Goal: Task Accomplishment & Management: Complete application form

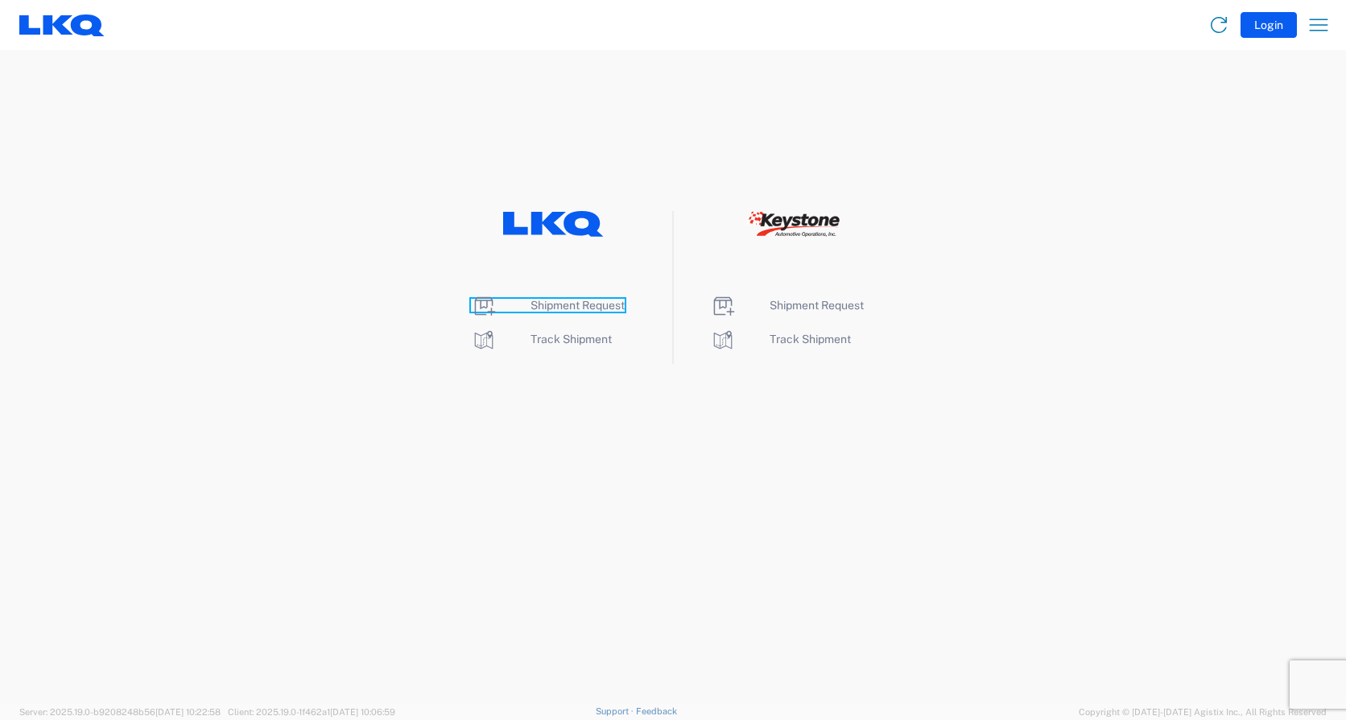
click at [609, 303] on span "Shipment Request" at bounding box center [577, 305] width 94 height 13
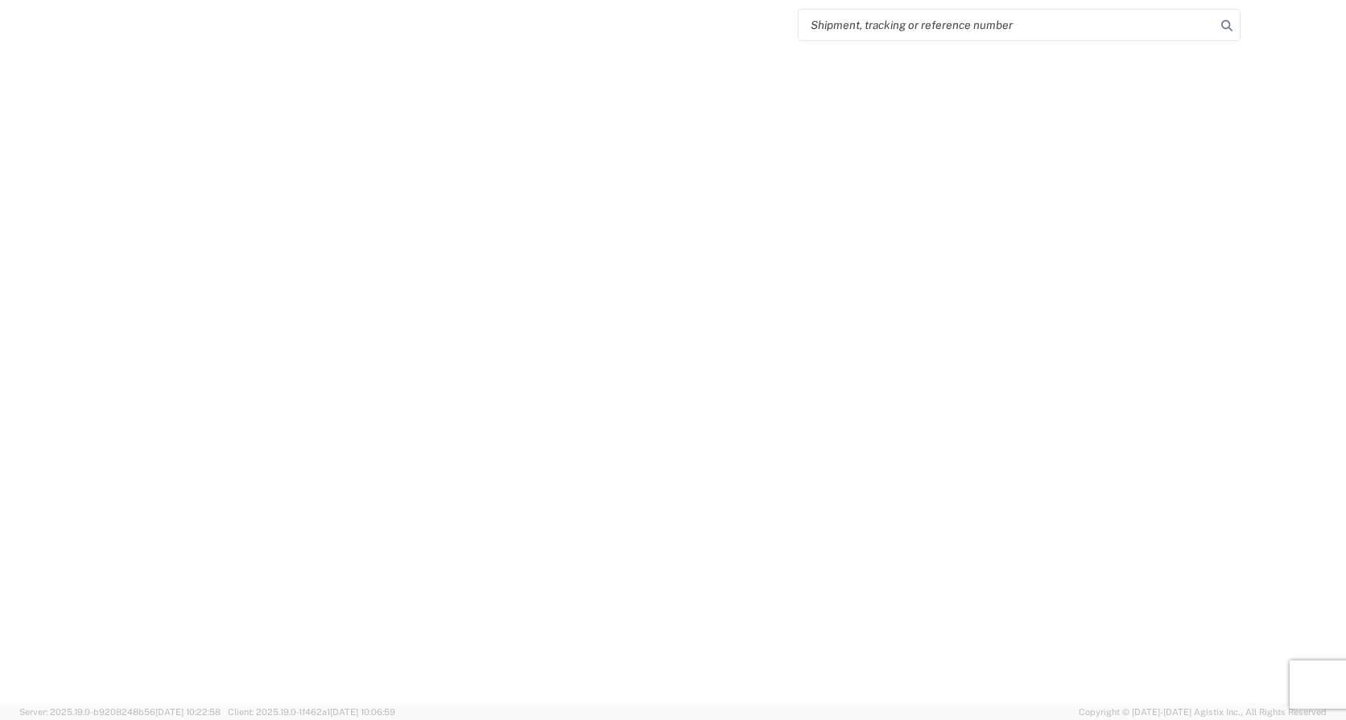
select select "FULL"
select select "LBS"
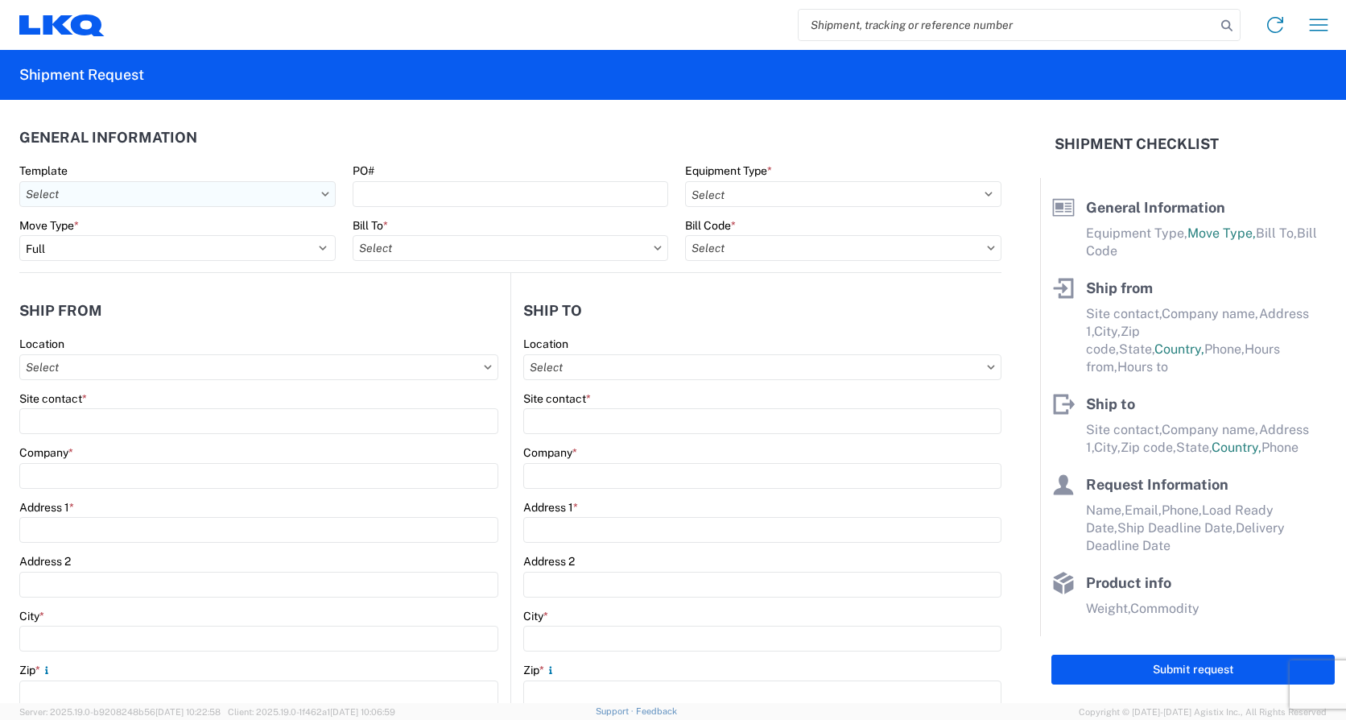
click at [172, 189] on input "text" at bounding box center [177, 194] width 316 height 26
type input "1745"
click at [139, 263] on div "1745_Tulsa_1760_Houston" at bounding box center [164, 266] width 282 height 26
type input "1745_Tulsa_1760_Houston"
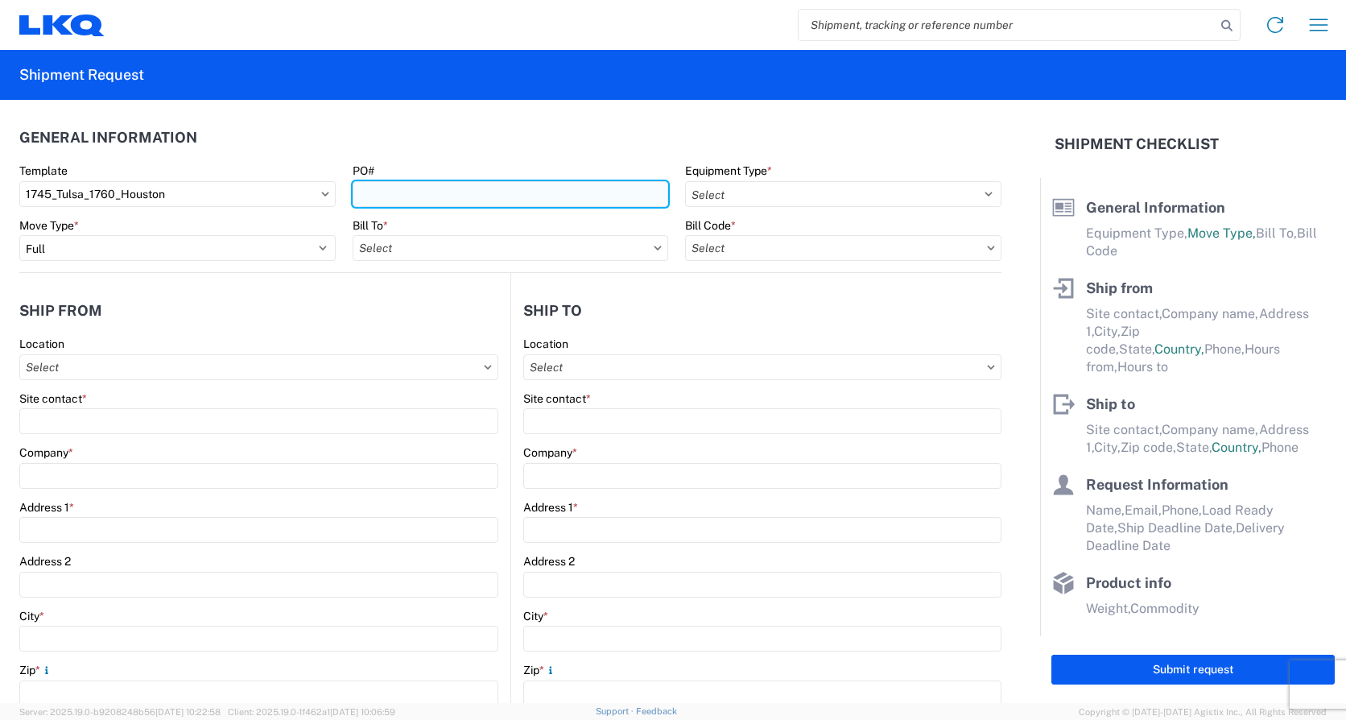
click at [432, 192] on input "PO#" at bounding box center [511, 194] width 316 height 26
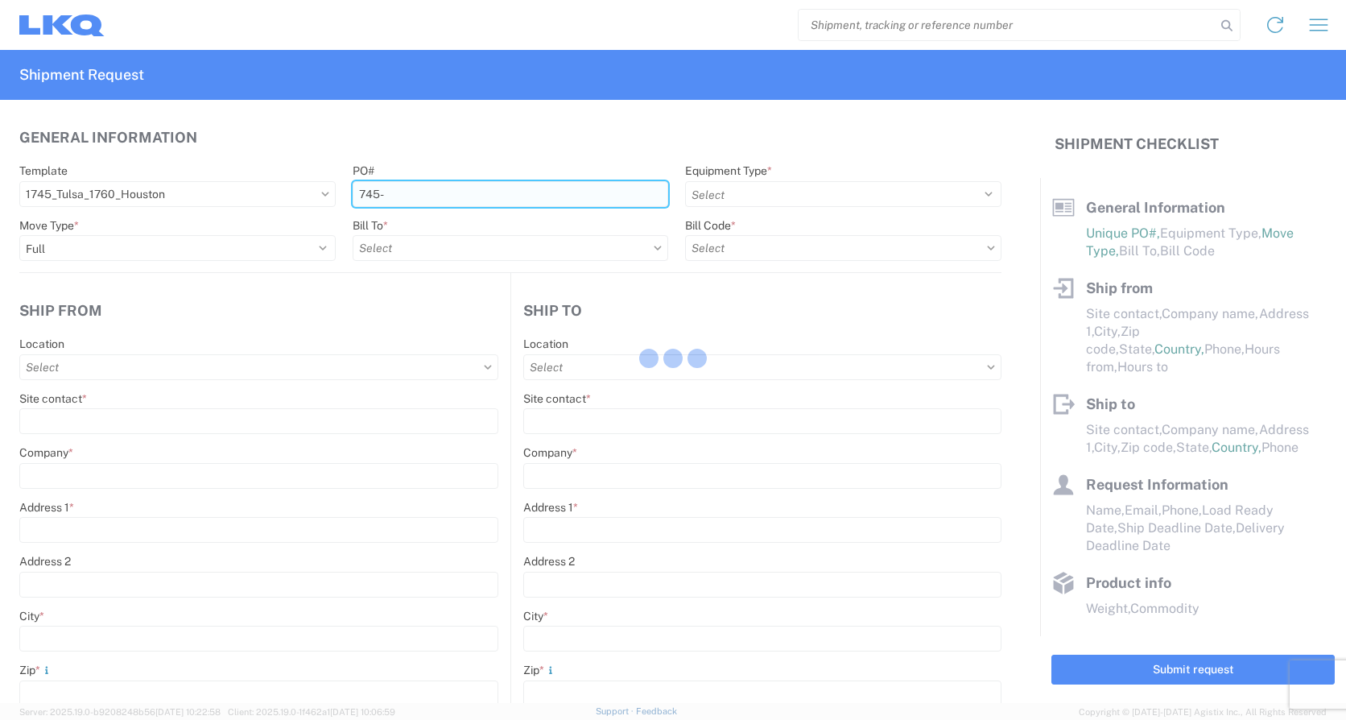
type input "745-*"
select select "US"
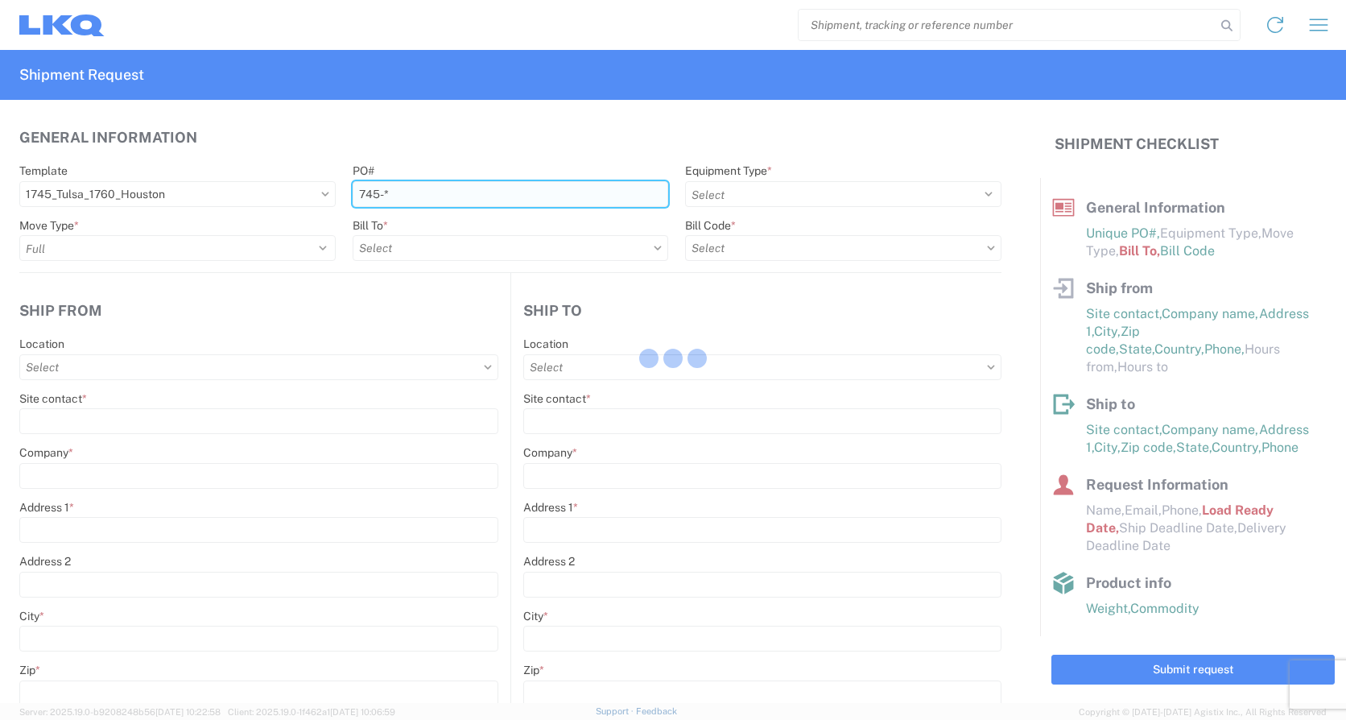
select select
type input "Shipping"
type input "LKQ Apex Auto Parts"
type input "[STREET_ADDRESS][PERSON_NAME]"
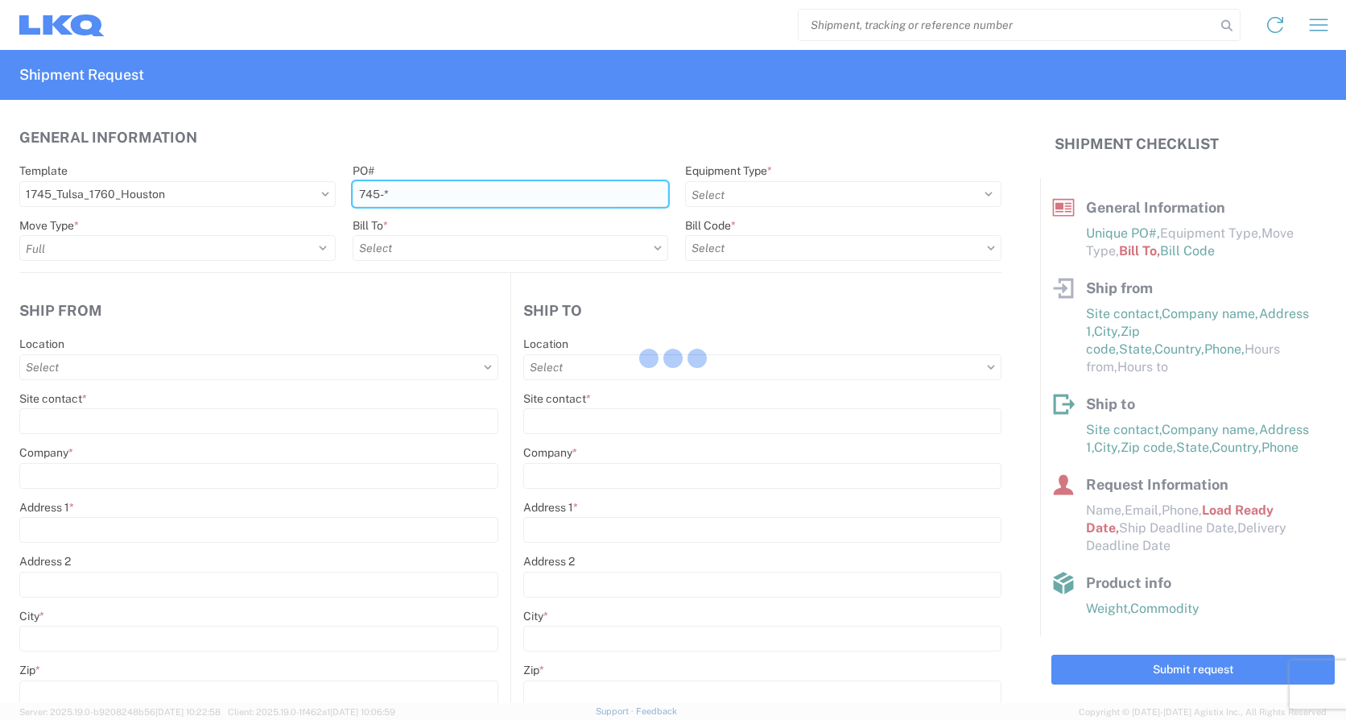
type input "Tulsa"
type input "74127"
type input "Receiving"
type input "LKQ Best Core"
type input "[STREET_ADDRESS]"
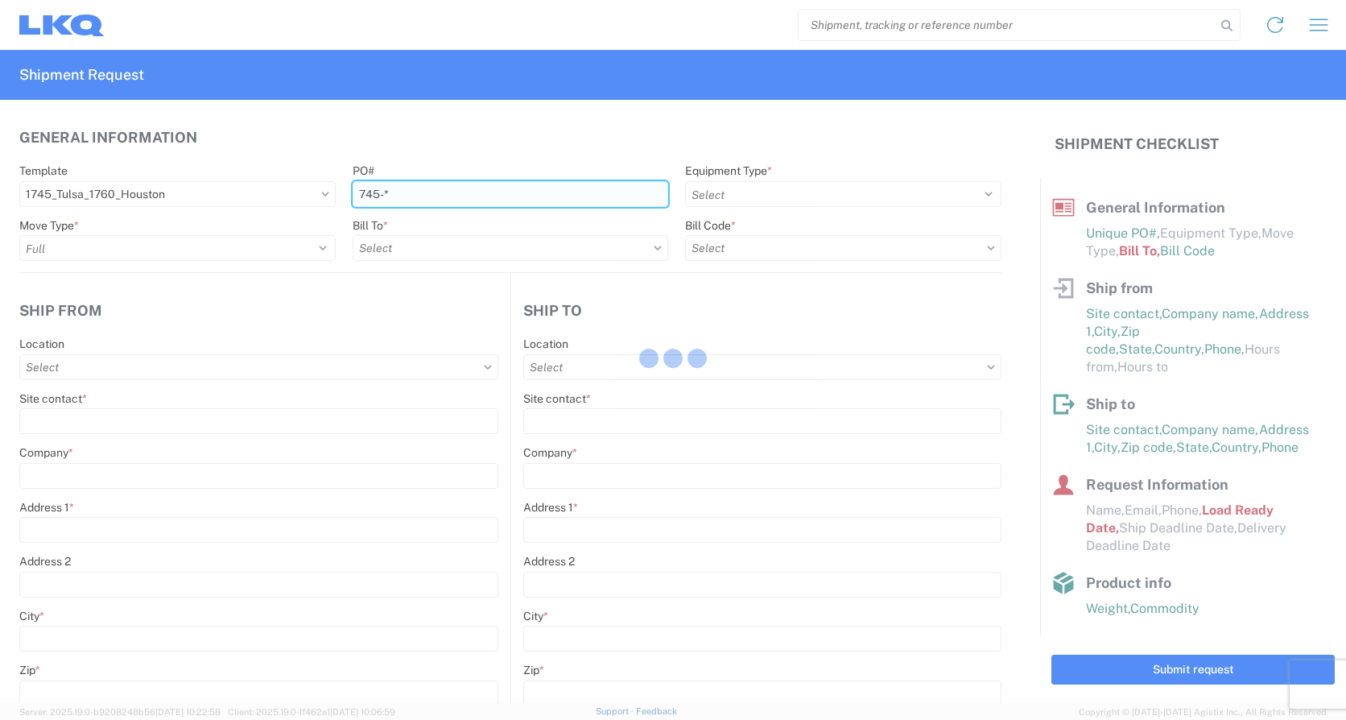
type input "[GEOGRAPHIC_DATA]"
type input "77038"
type input "[DATE]"
type input "42000"
type input "Miscellaneous (alt, comp, conv, etc)"
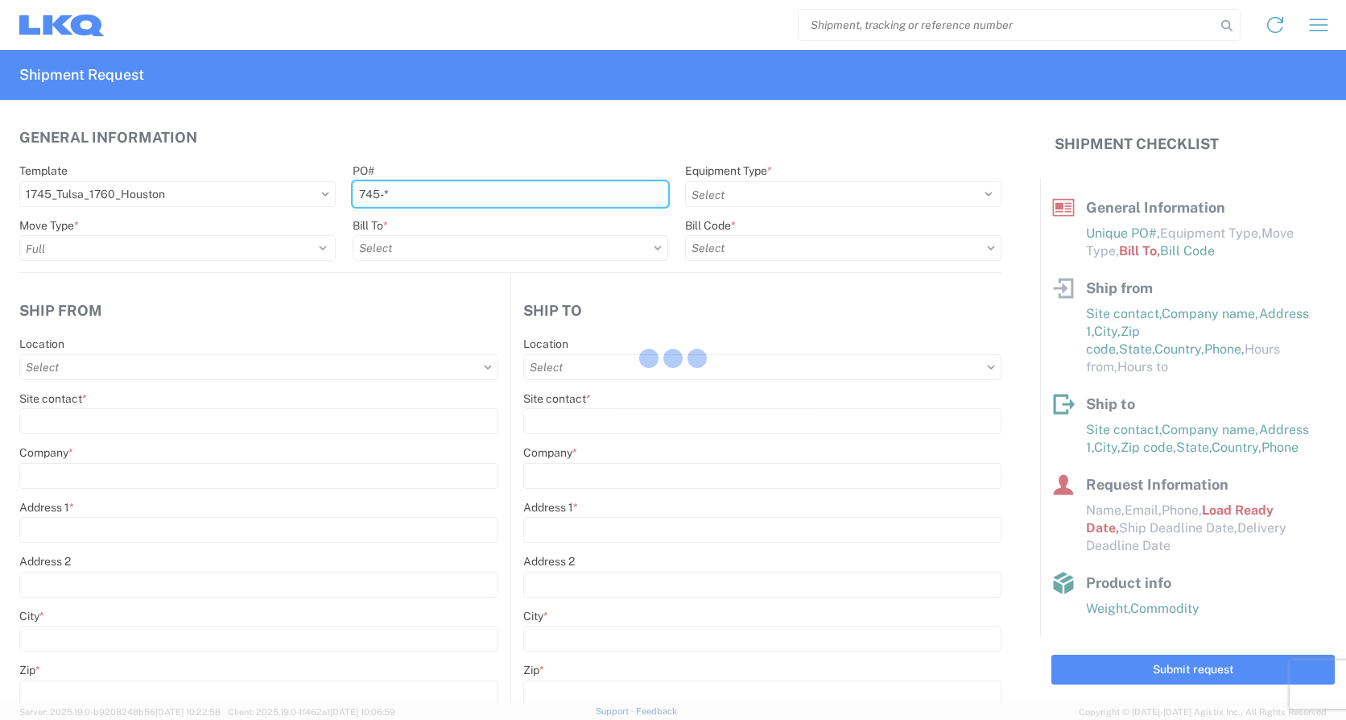
type input "1"
type input "12"
select select "IN"
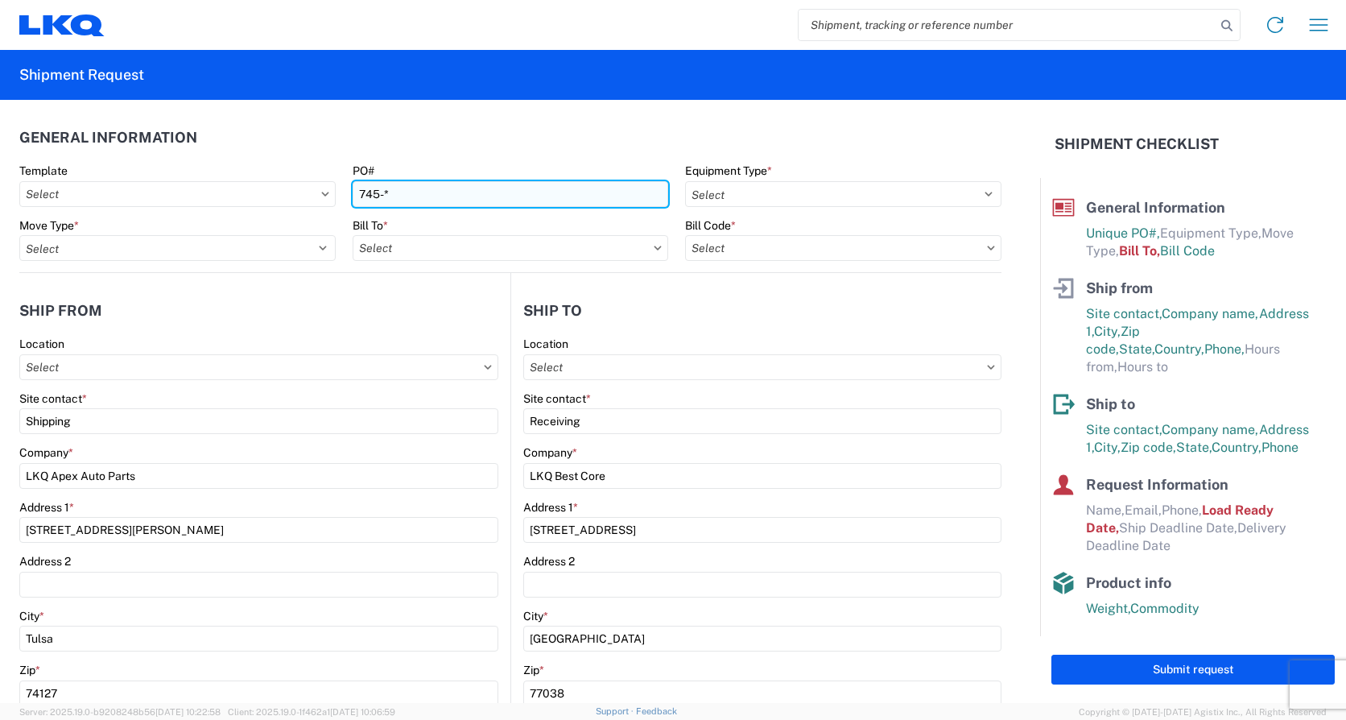
type input "1745 - LKQ Apex Auto Parts"
type input "1760 - LKQ Best Core"
type input "1760-1300-50180-0000 - 1760 Freight In - Cores"
type input "745-214"
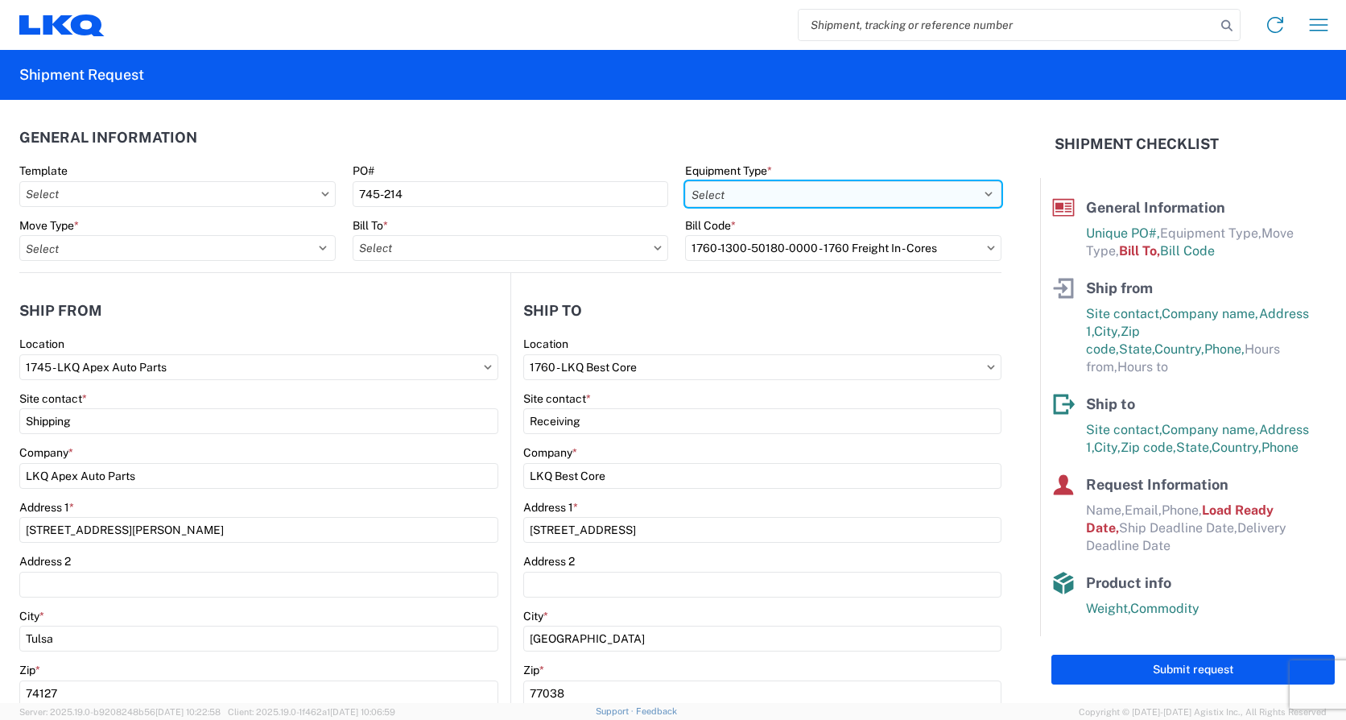
click at [794, 196] on select "Select 53’ Dry Van Flatbed Dropdeck (van) Lowboy (flatbed) Rail" at bounding box center [843, 194] width 316 height 26
select select "STDV"
click at [685, 181] on select "Select 53’ Dry Van Flatbed Dropdeck (van) Lowboy (flatbed) Rail" at bounding box center [843, 194] width 316 height 26
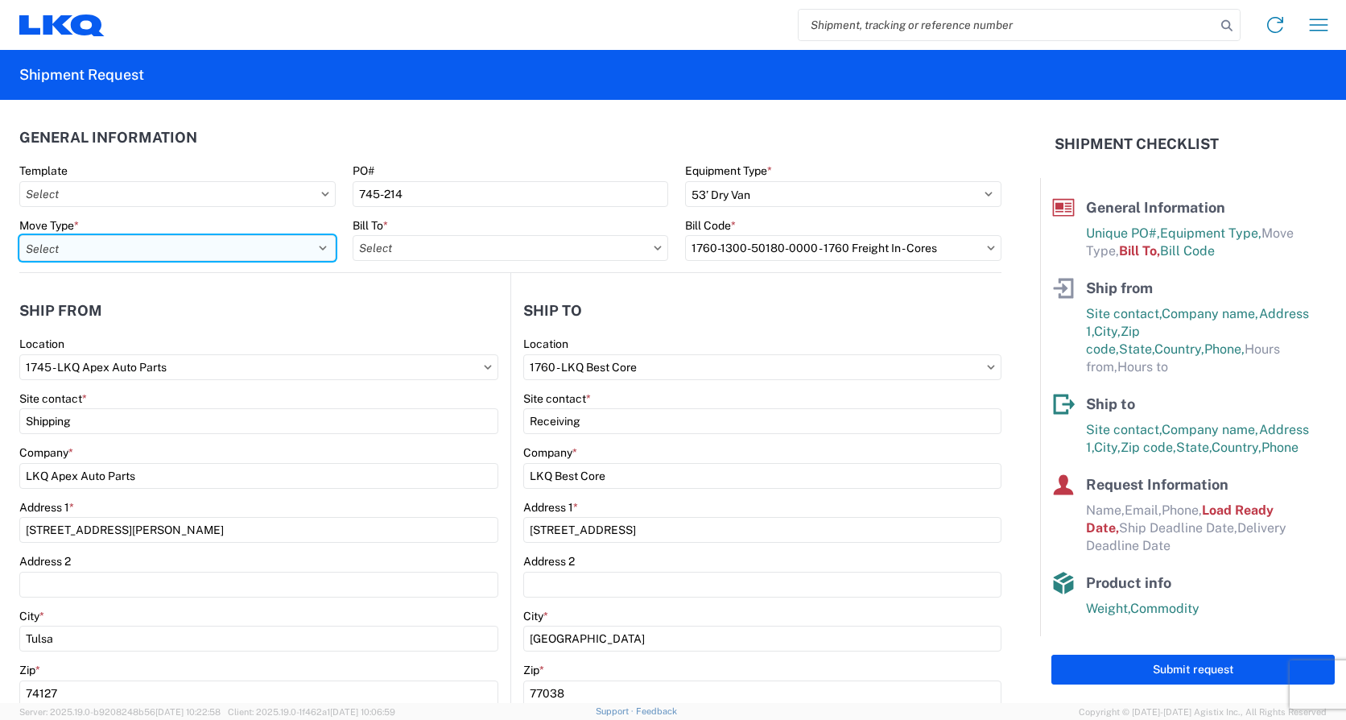
click at [167, 256] on select "Select Full Partial TL" at bounding box center [177, 248] width 316 height 26
select select "FULL"
click at [19, 235] on select "Select Full Partial TL" at bounding box center [177, 248] width 316 height 26
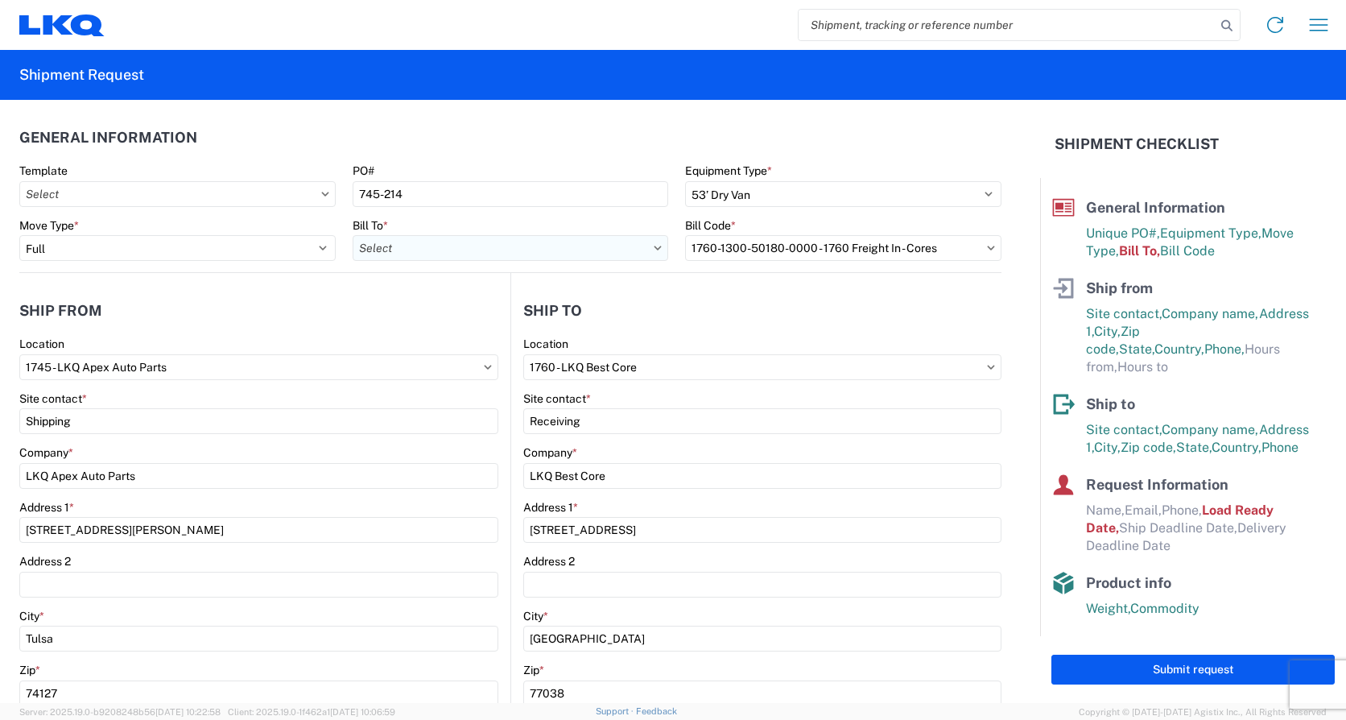
click at [433, 247] on input "text" at bounding box center [511, 248] width 316 height 26
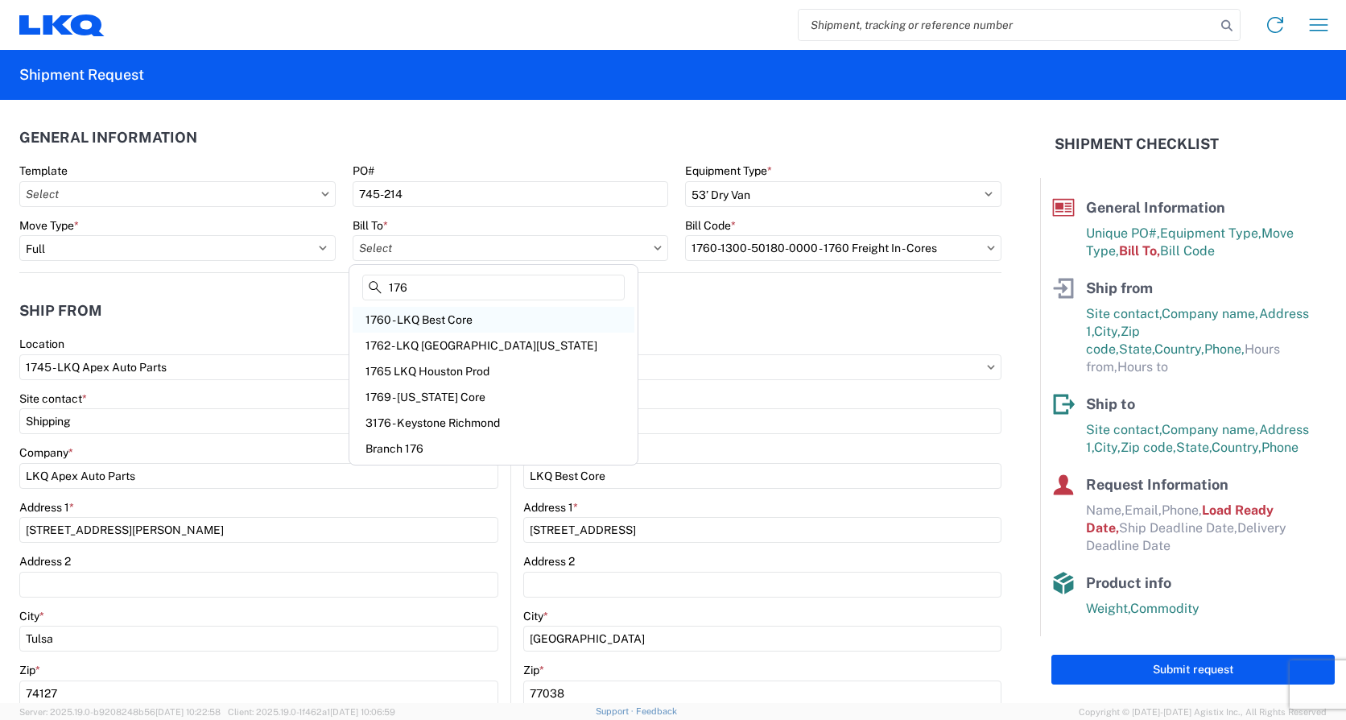
type input "176"
click at [422, 311] on div "1760 - LKQ Best Core" at bounding box center [494, 320] width 282 height 26
type input "1760 - LKQ Best Core"
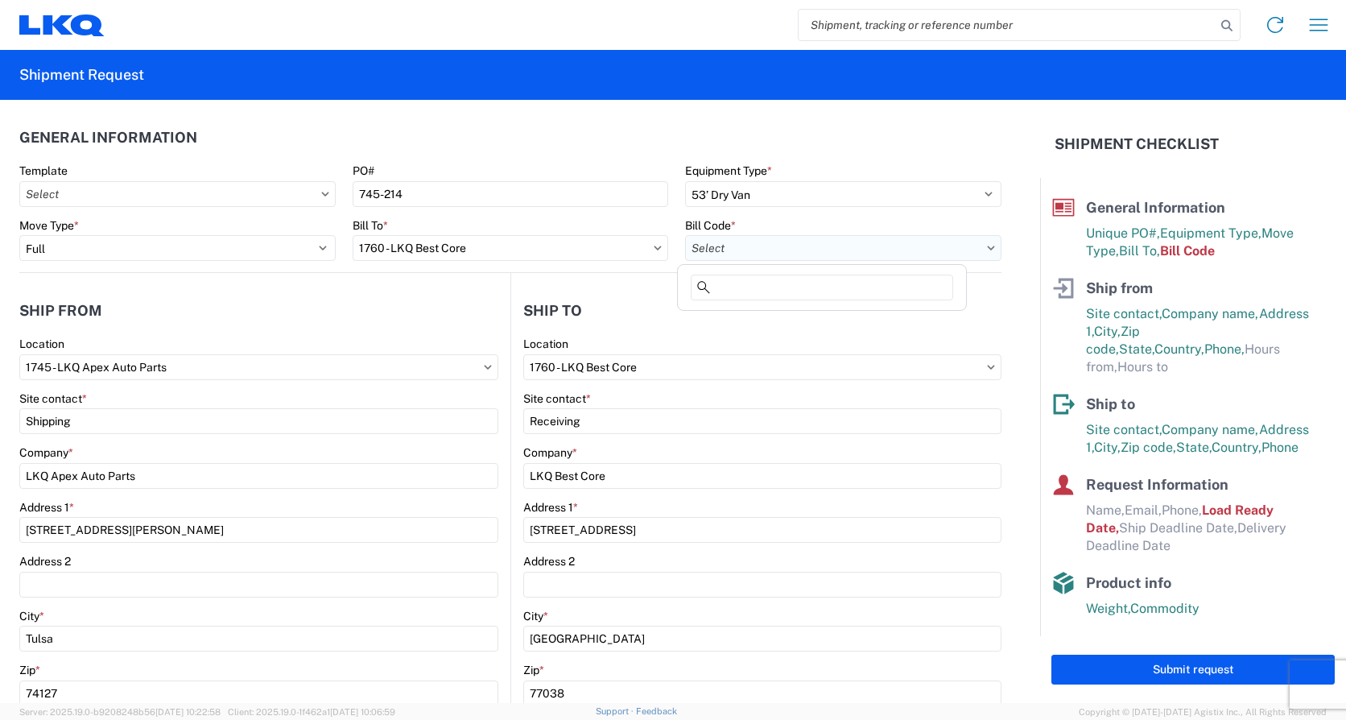
click at [776, 248] on input "text" at bounding box center [843, 248] width 316 height 26
type input "176"
click at [821, 318] on div "1760-1300-50180-0000 - 1760 Freight In - Cores" at bounding box center [822, 320] width 282 height 26
type input "1760-1300-50180-0000 - 1760 Freight In - Cores"
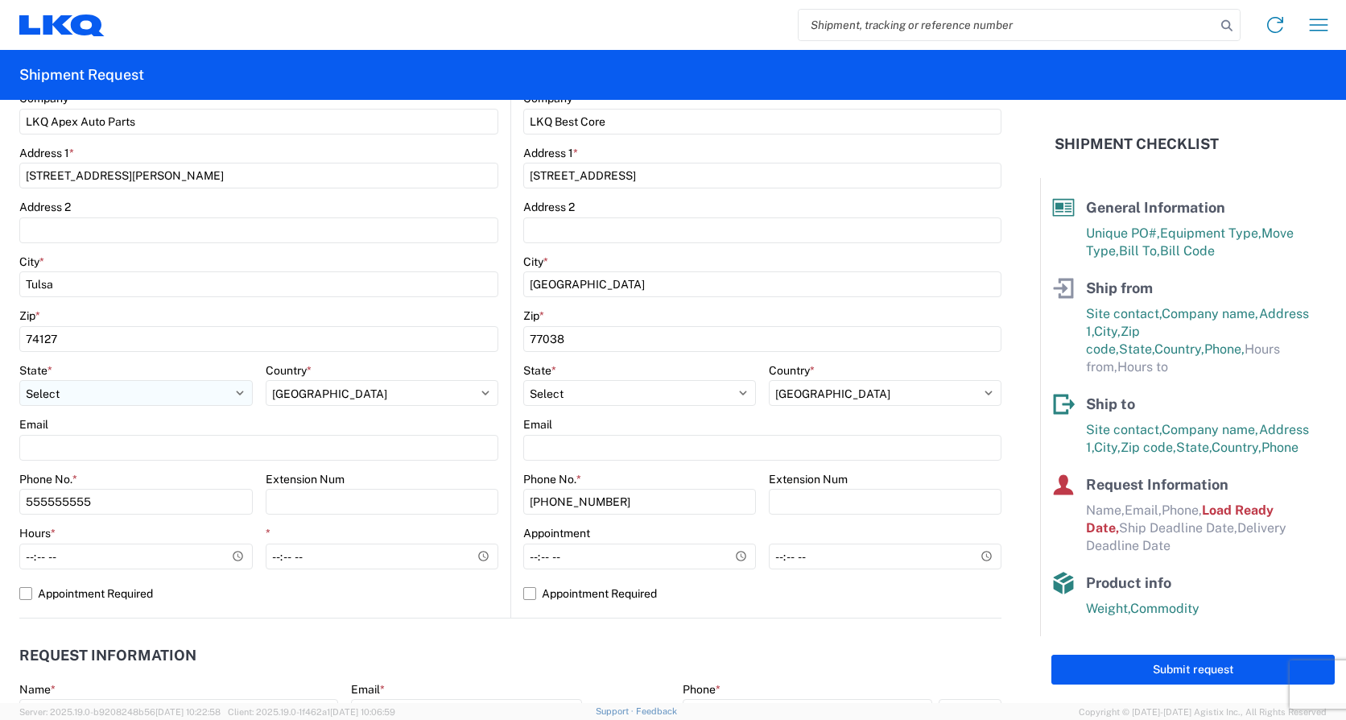
scroll to position [402, 0]
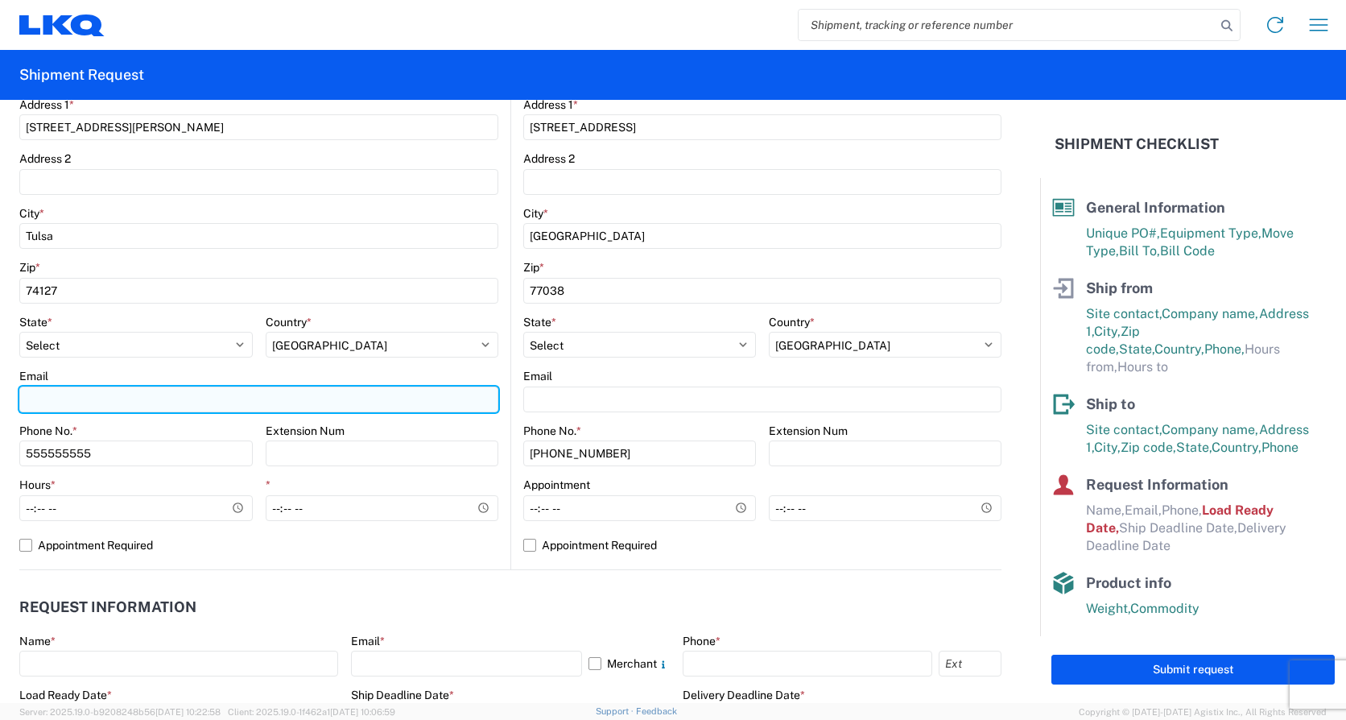
click at [80, 394] on input "Email" at bounding box center [258, 399] width 479 height 26
type input "[EMAIL_ADDRESS][DOMAIN_NAME]"
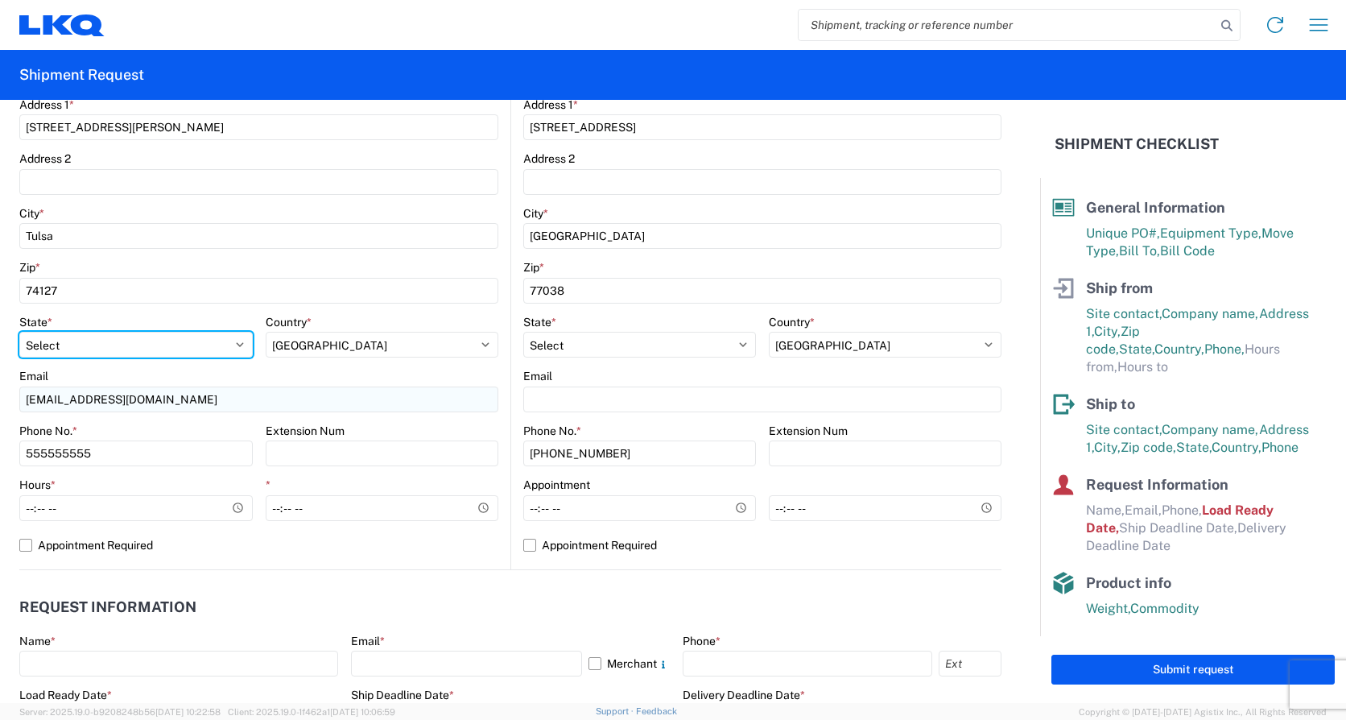
select select "IN"
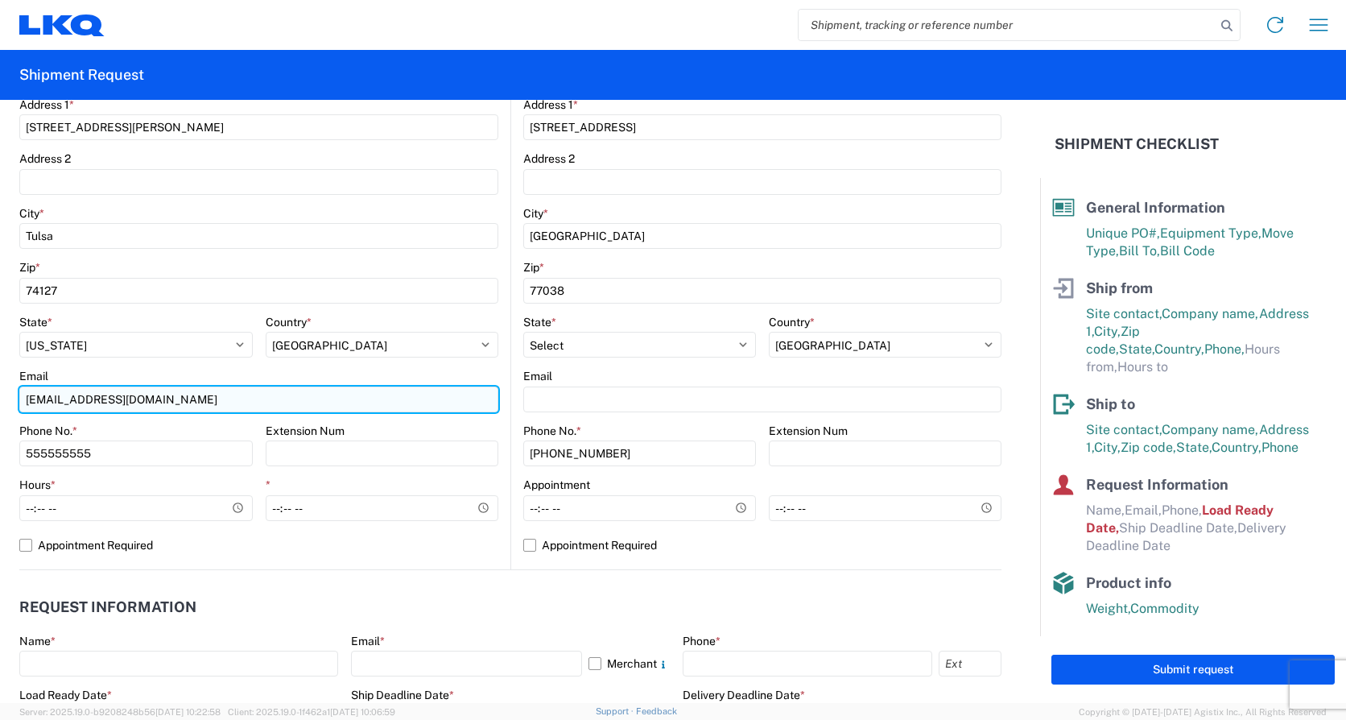
type input "[EMAIL_ADDRESS][DOMAIN_NAME]"
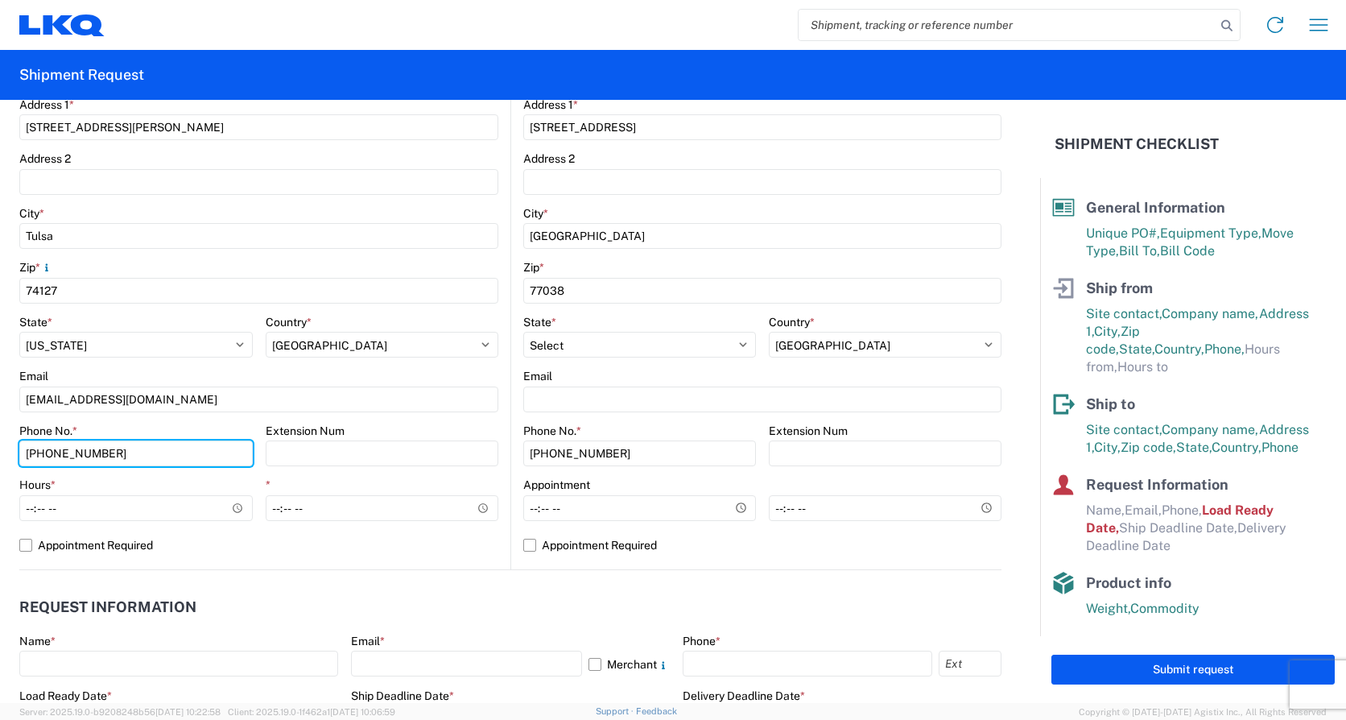
type input "[PHONE_NUMBER]"
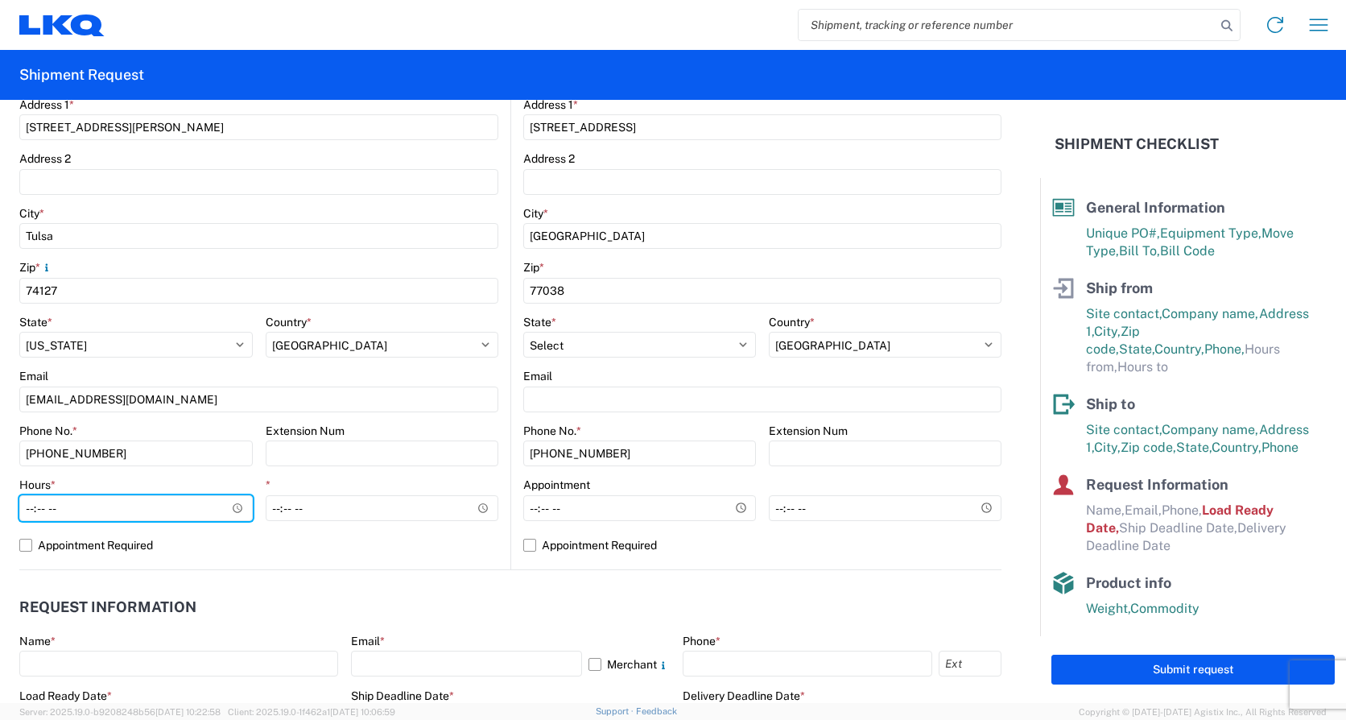
type input "07:00"
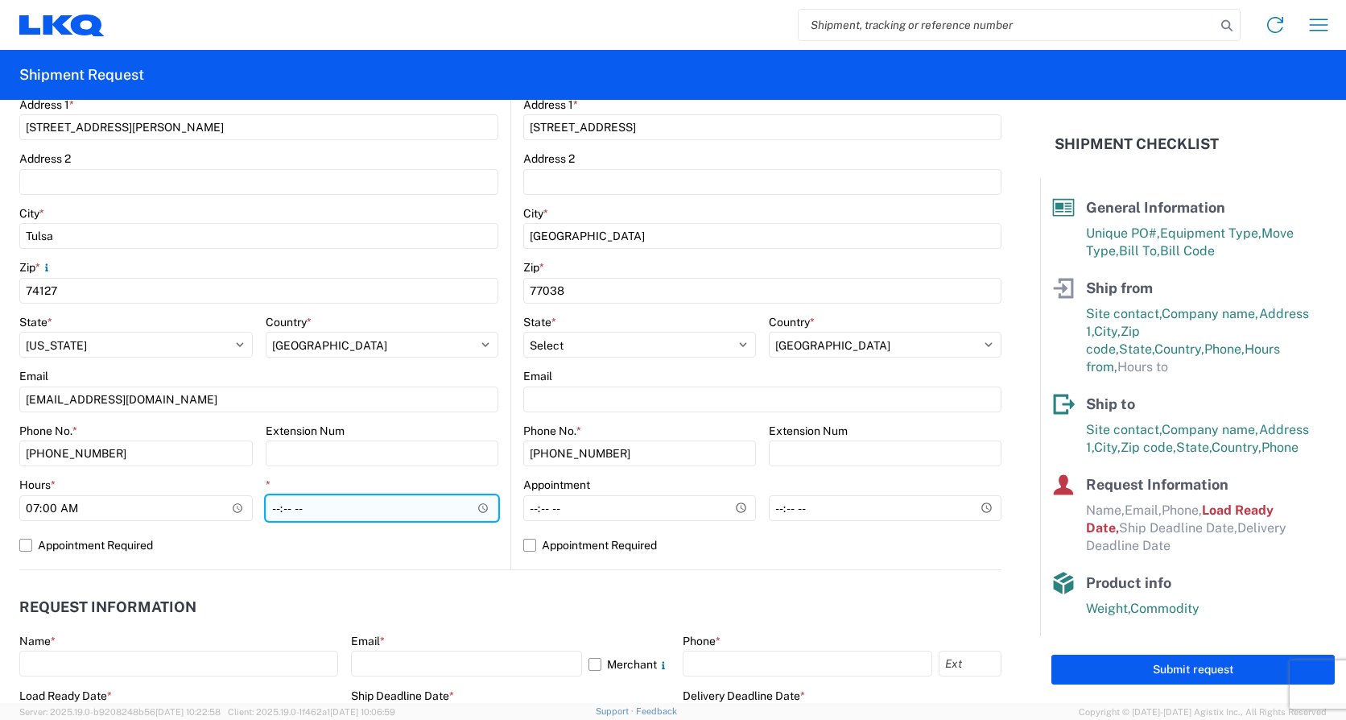
click at [270, 505] on input "*" at bounding box center [382, 508] width 233 height 26
type input "13:00"
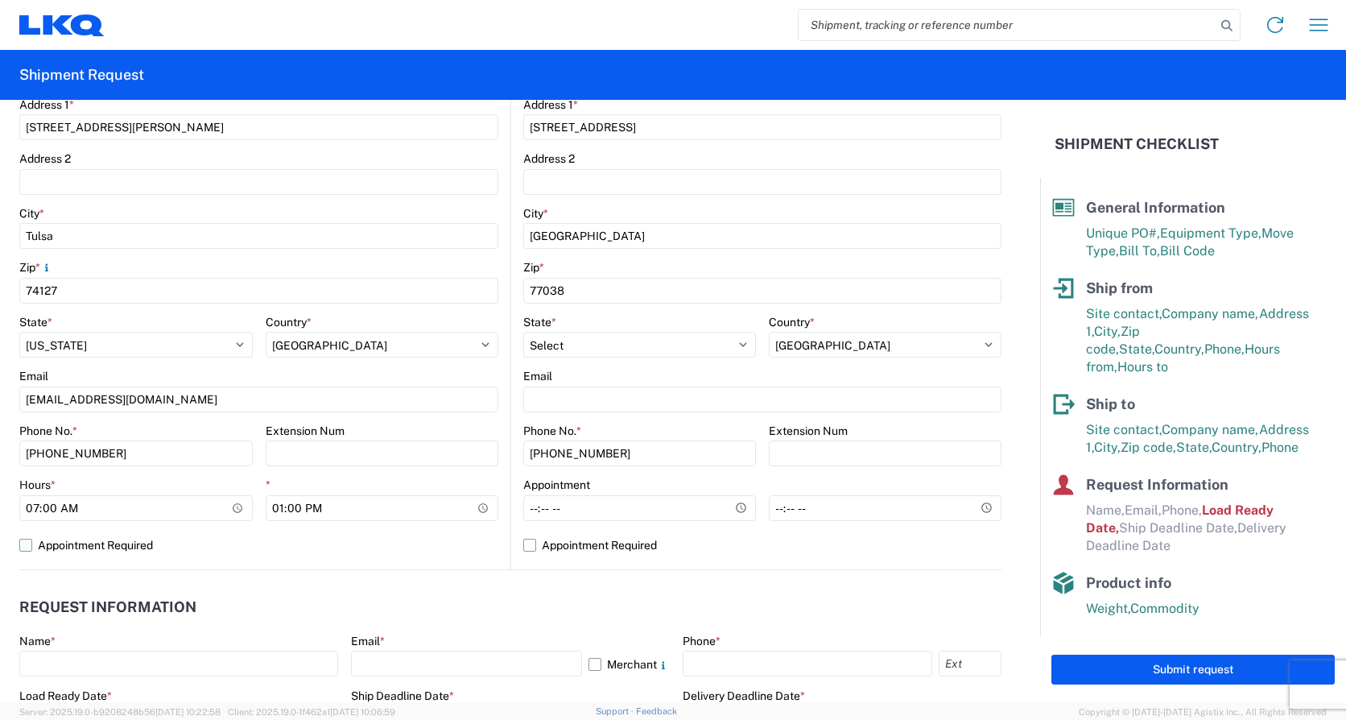
click at [23, 547] on label "Appointment Required" at bounding box center [258, 545] width 479 height 26
click at [0, 0] on input "Appointment Required" at bounding box center [0, 0] width 0 height 0
select select "IN"
select select "US"
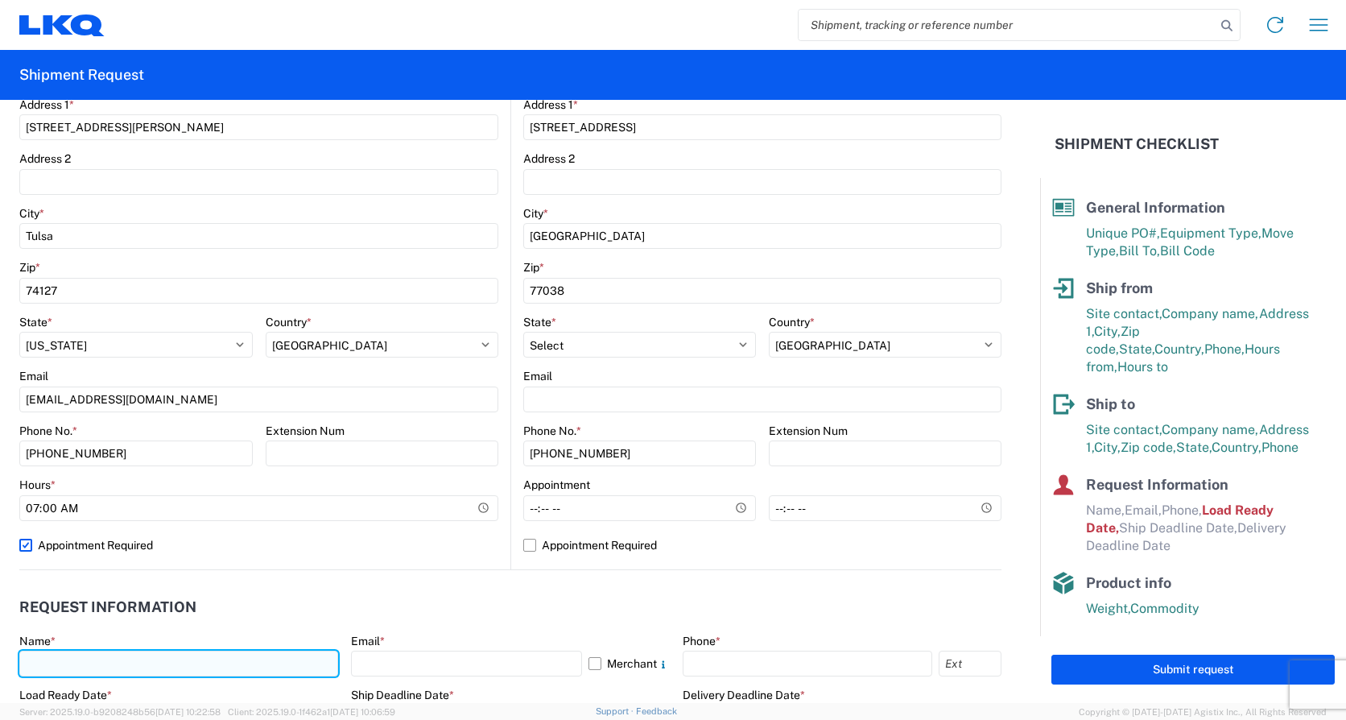
click at [127, 666] on input "text" at bounding box center [178, 663] width 319 height 26
type input "k"
type input "[PERSON_NAME]"
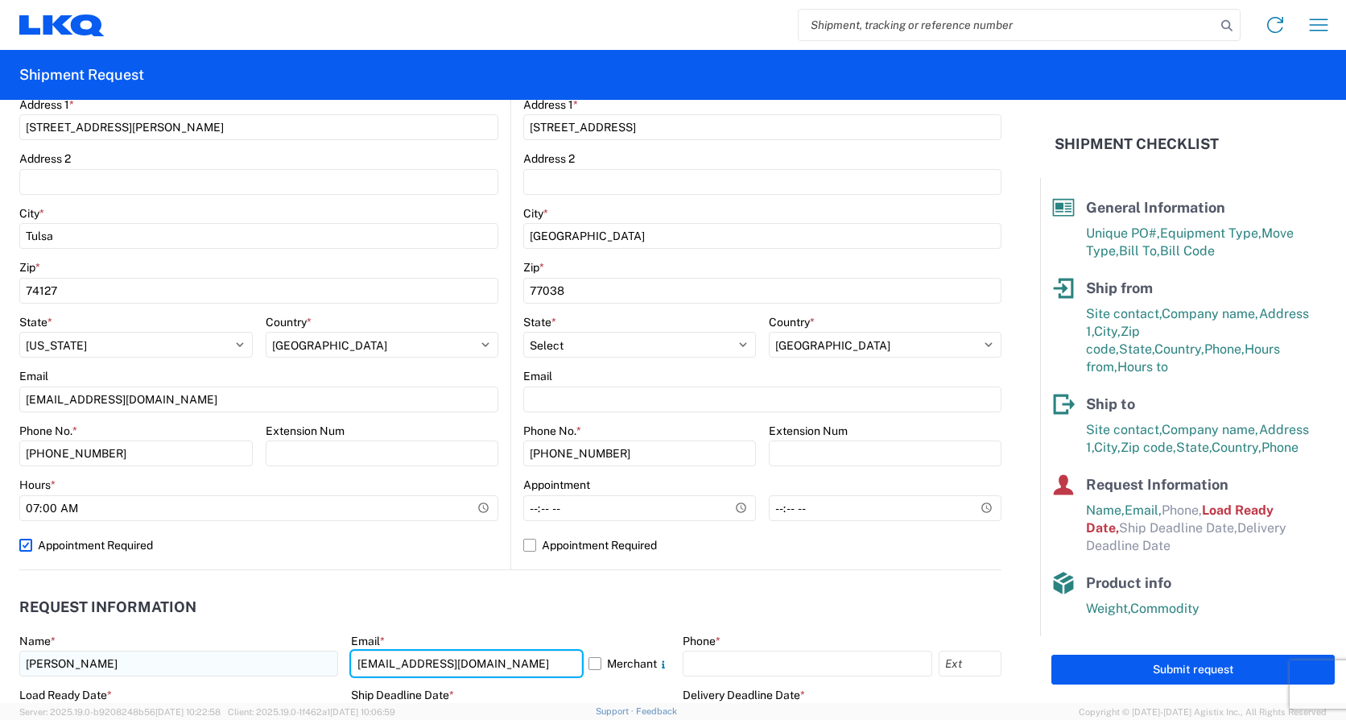
type input "[EMAIL_ADDRESS][DOMAIN_NAME]"
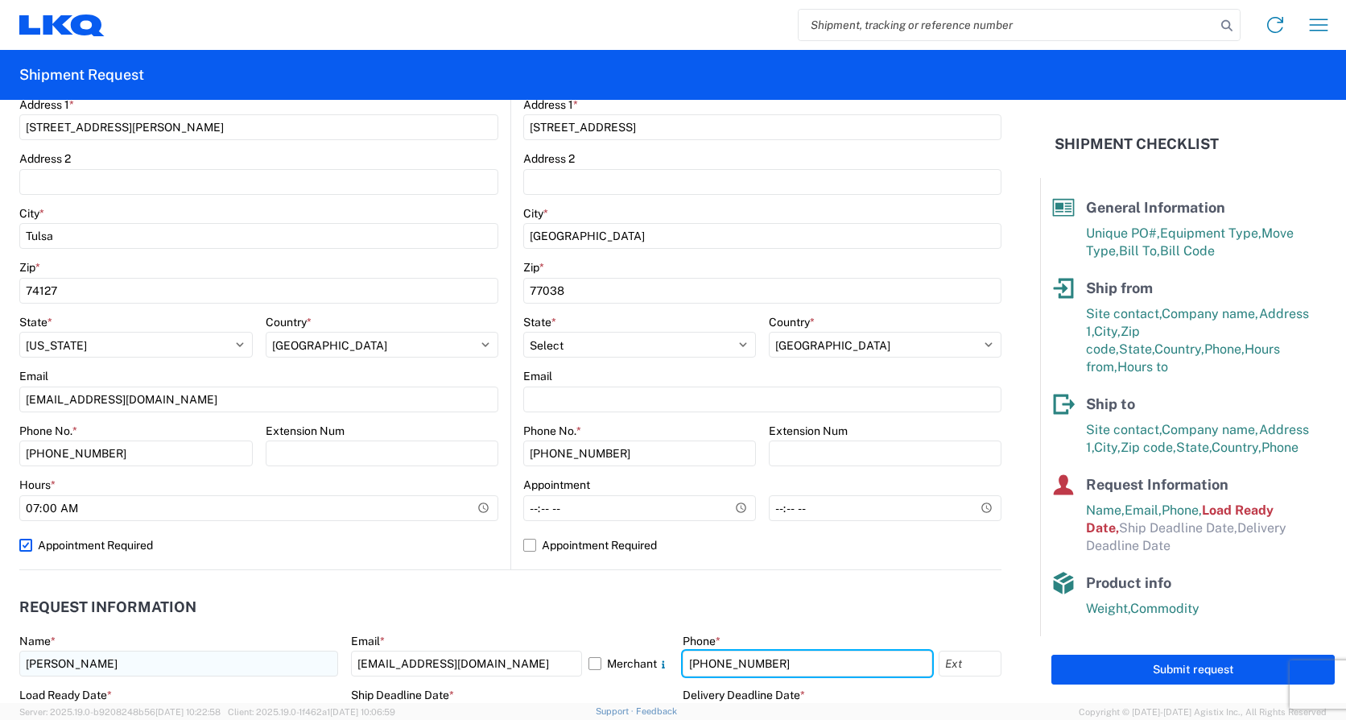
type input "[PHONE_NUMBER]"
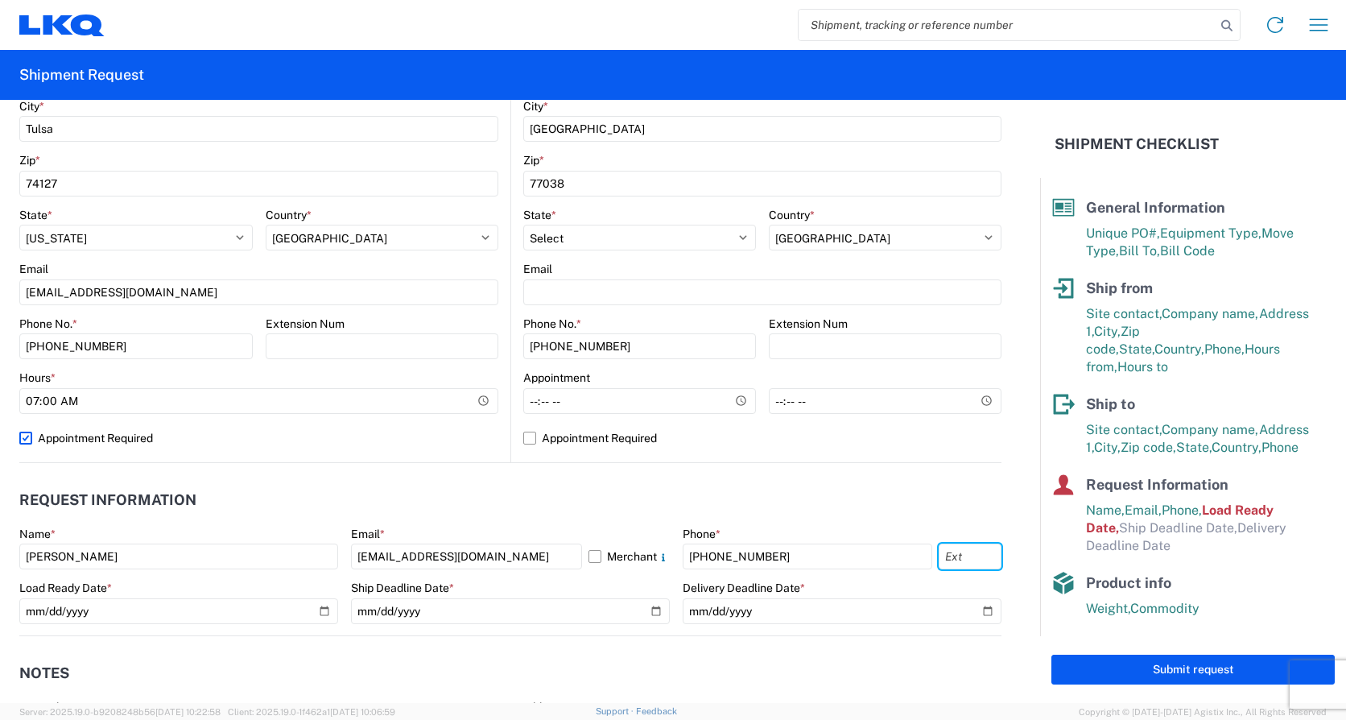
scroll to position [724, 0]
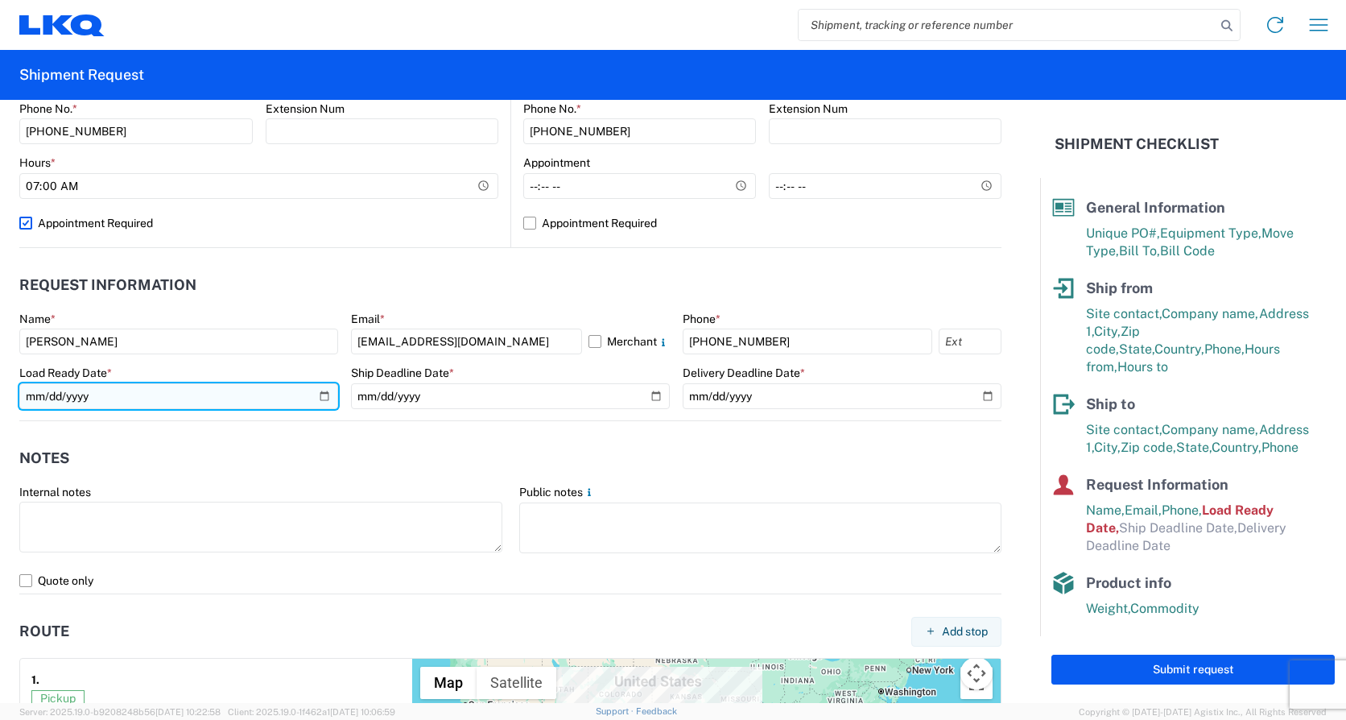
click at [134, 398] on input "[DATE]" at bounding box center [178, 396] width 319 height 26
click at [323, 391] on input "[DATE]" at bounding box center [178, 396] width 319 height 26
type input "[DATE]"
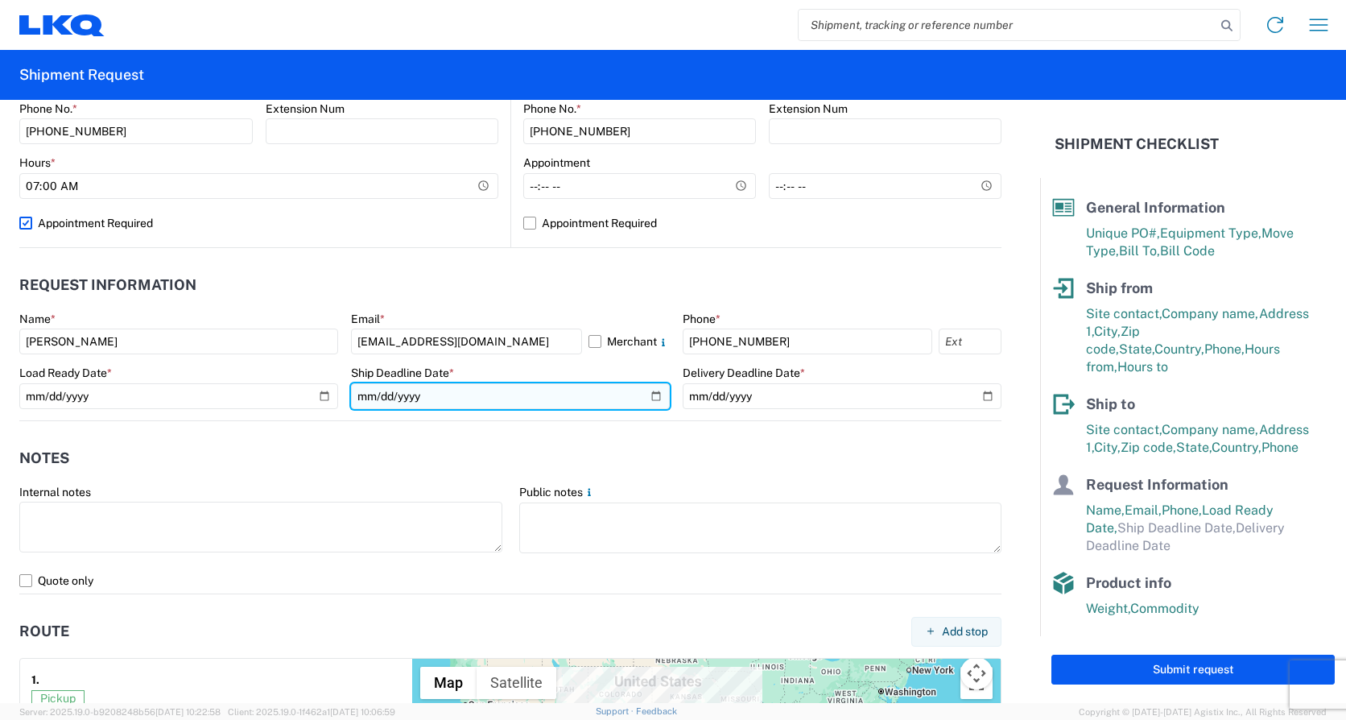
click at [646, 388] on input "date" at bounding box center [510, 396] width 319 height 26
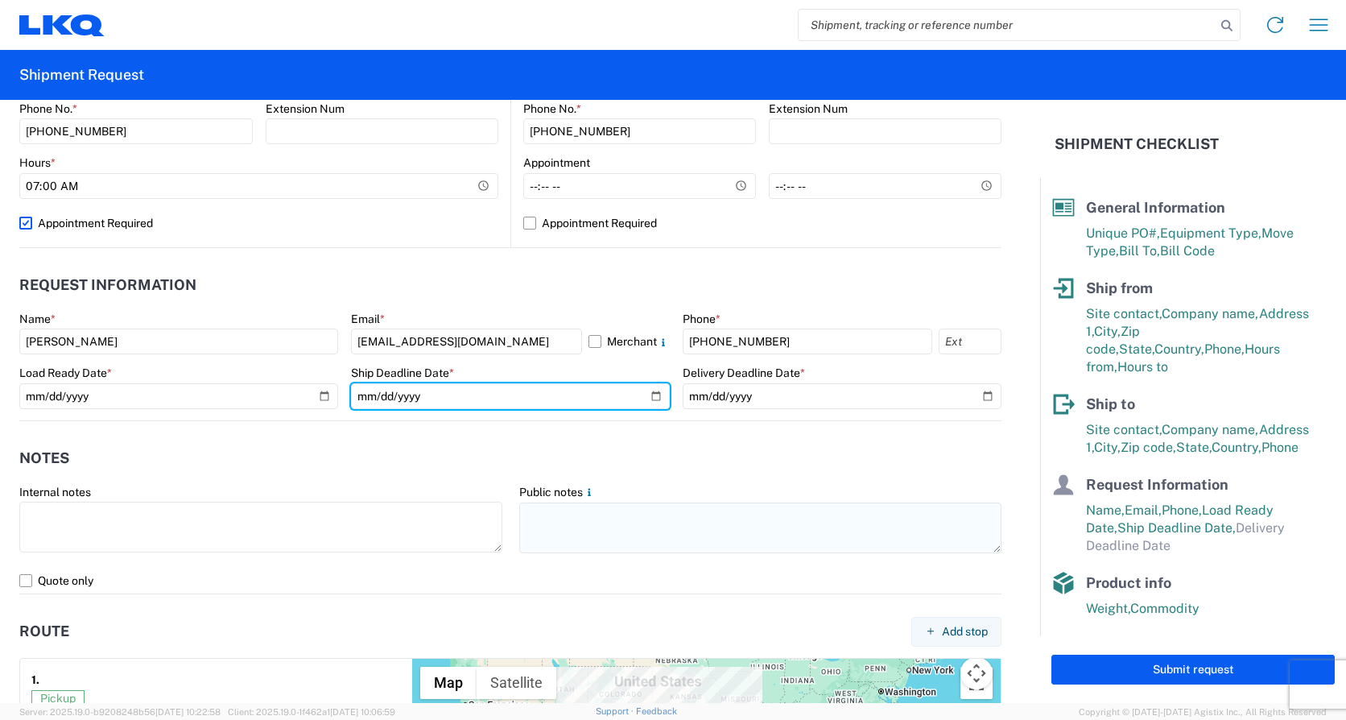
type input "[DATE]"
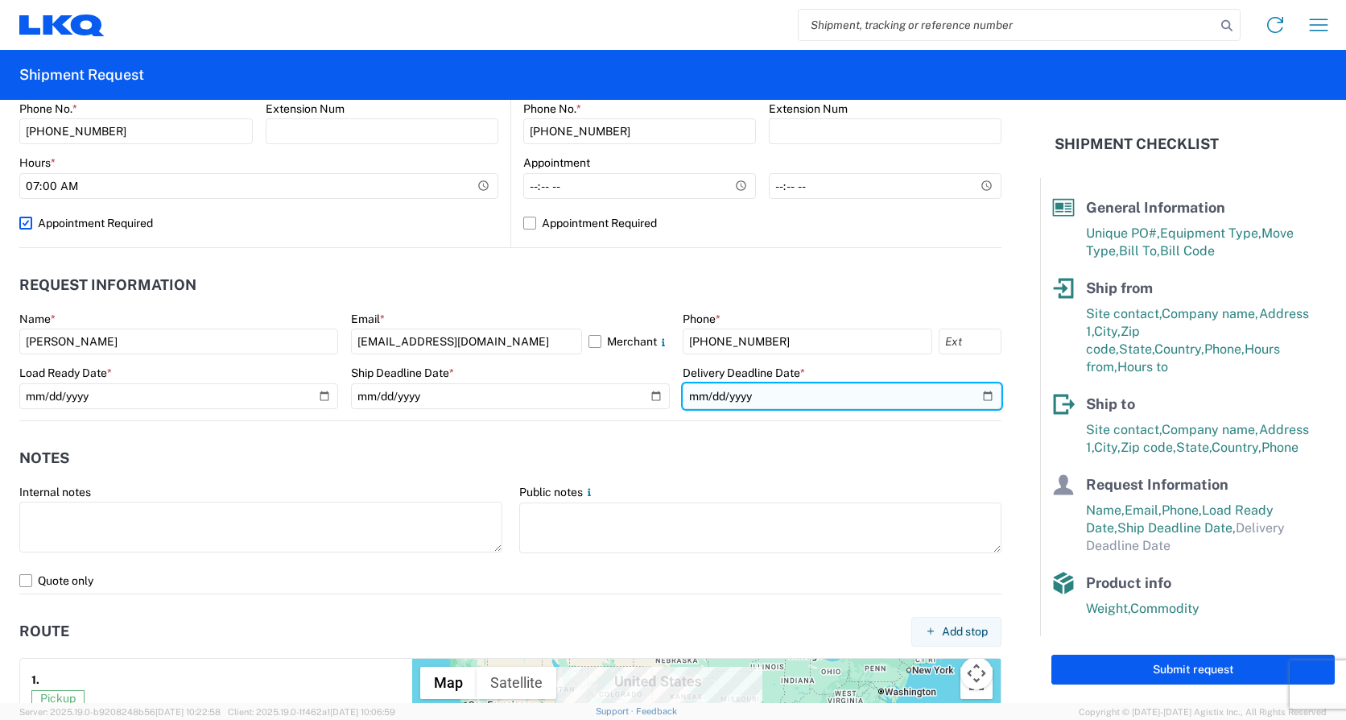
click at [980, 394] on input "date" at bounding box center [842, 396] width 319 height 26
type input "[DATE]"
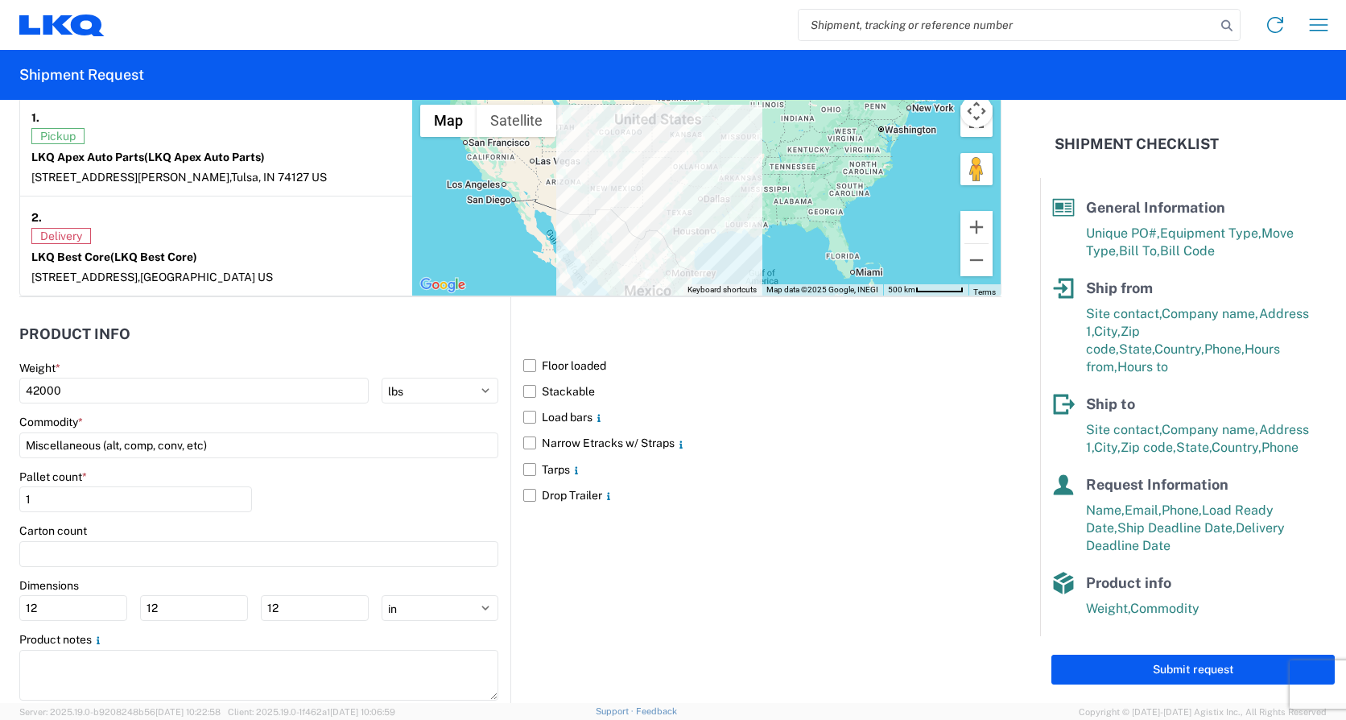
scroll to position [1288, 0]
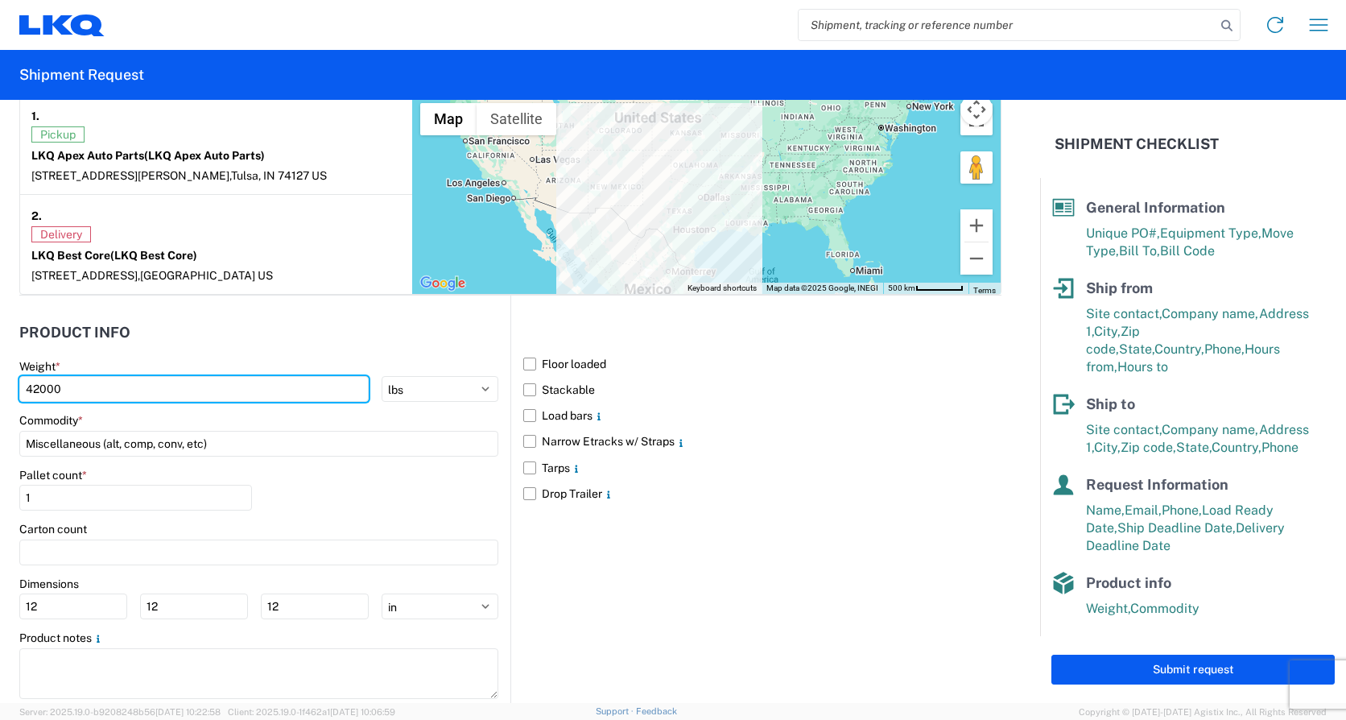
drag, startPoint x: 84, startPoint y: 389, endPoint x: -1, endPoint y: 389, distance: 84.5
click at [0, 389] on html "Home Shipment request Shipment tracking Shipment Request General Information Te…" at bounding box center [673, 360] width 1346 height 720
type input "38754"
click at [515, 364] on main "Floor loaded Stackable Load bars Narrow Etracks w/ Straps Tarps Drop Trailer" at bounding box center [756, 429] width 490 height 156
click at [529, 362] on label "Floor loaded" at bounding box center [762, 364] width 478 height 26
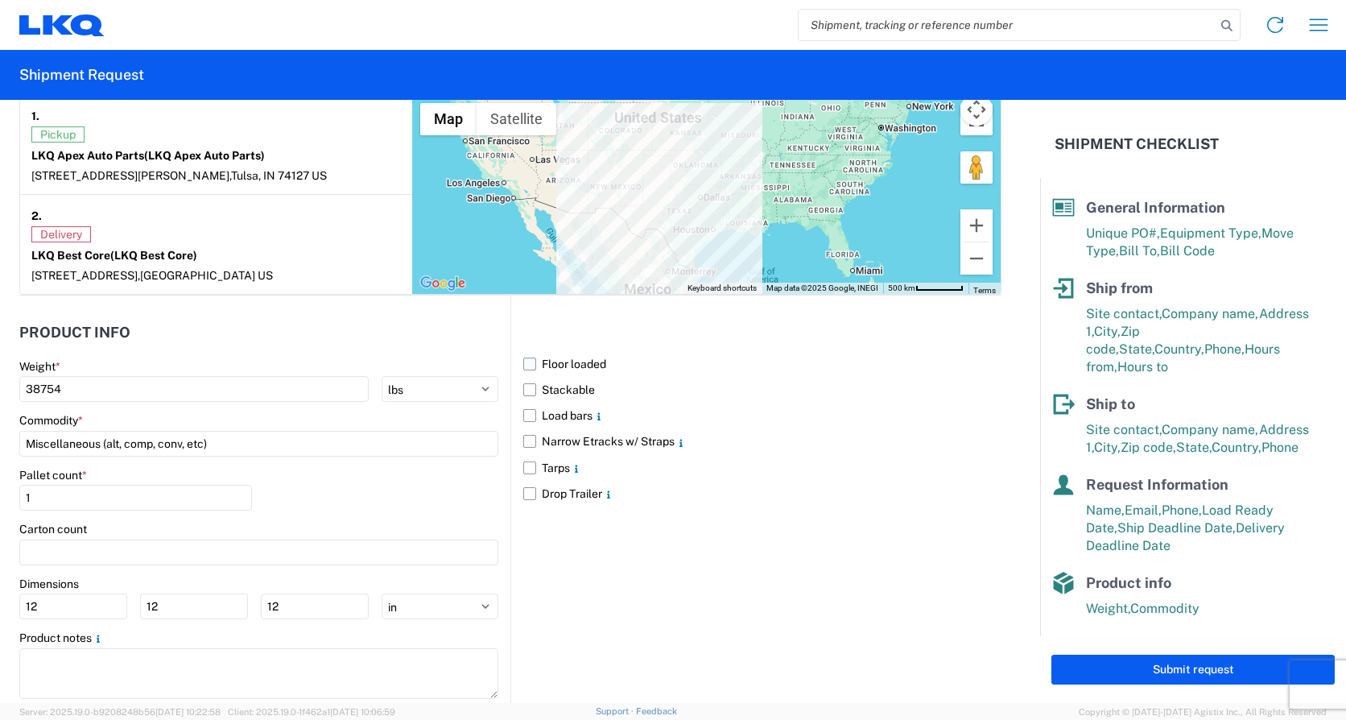
click at [0, 0] on input "Floor loaded" at bounding box center [0, 0] width 0 height 0
drag, startPoint x: 101, startPoint y: 500, endPoint x: 11, endPoint y: 485, distance: 90.5
click at [11, 485] on form "General Information Template PO# 745-214 Equipment Type * Select 53’ Dry Van Fl…" at bounding box center [520, 401] width 1040 height 603
type input "19"
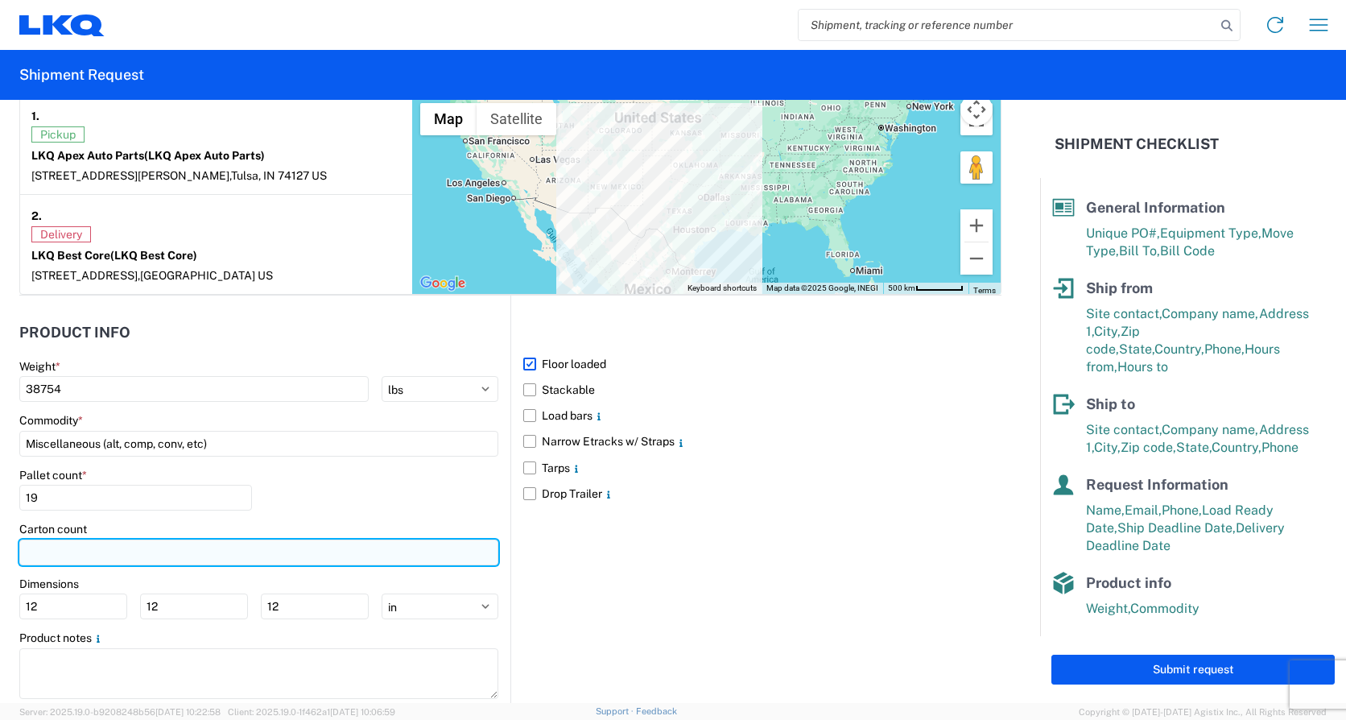
click at [79, 539] on input "number" at bounding box center [258, 552] width 479 height 26
type input "19"
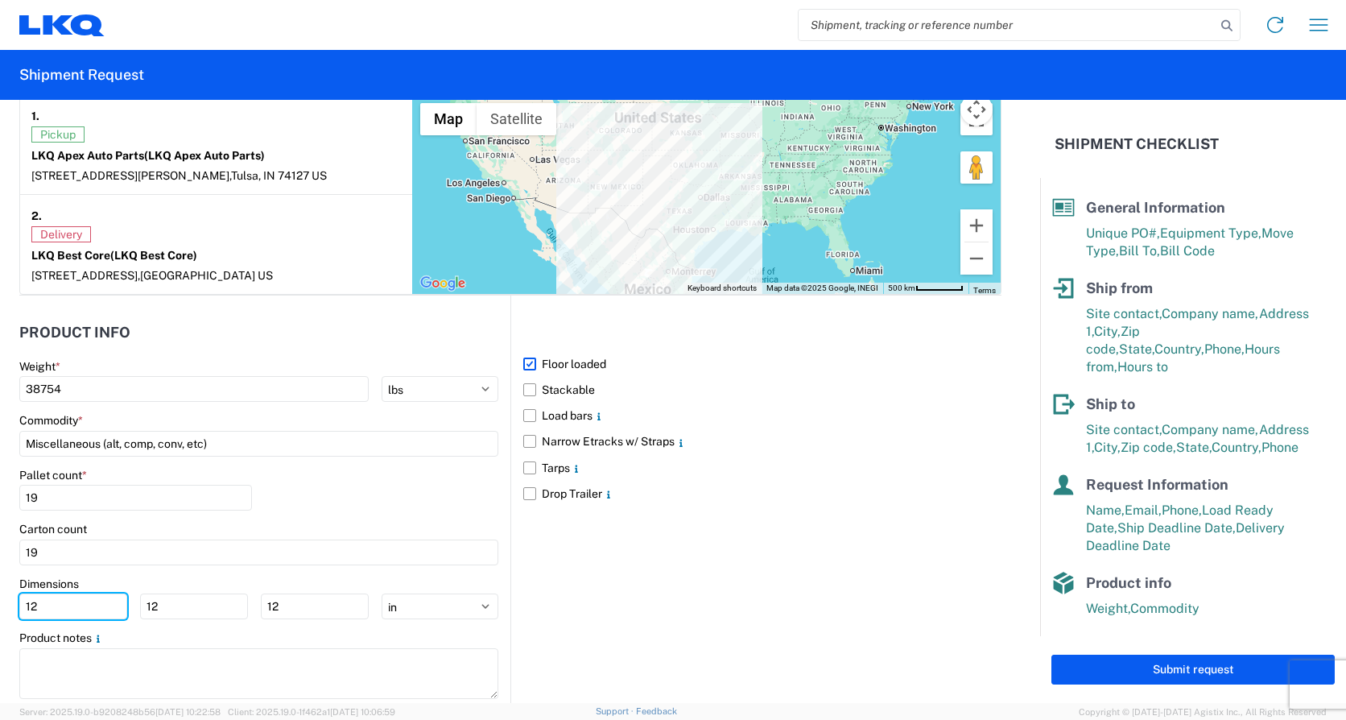
drag, startPoint x: 67, startPoint y: 609, endPoint x: 14, endPoint y: 598, distance: 54.1
click at [14, 598] on form "General Information Template PO# 745-214 Equipment Type * Select 53’ Dry Van Fl…" at bounding box center [520, 401] width 1040 height 603
type input "48"
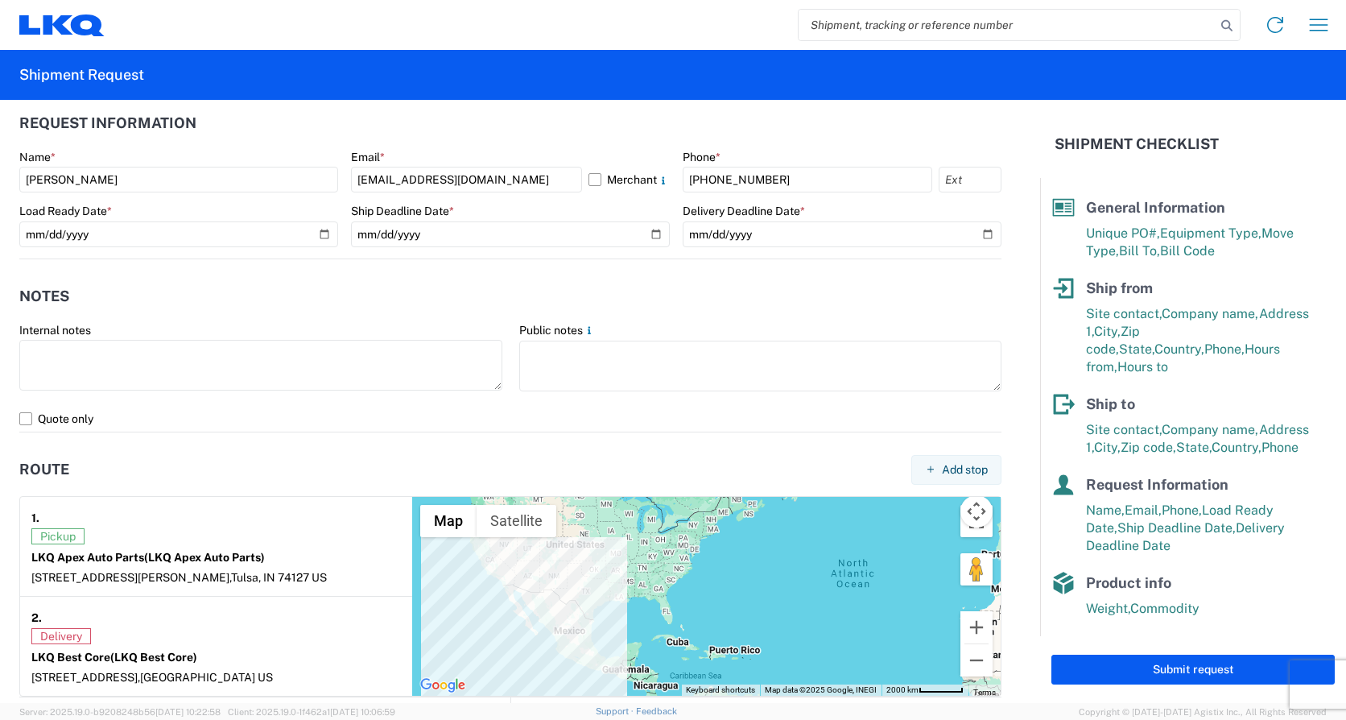
scroll to position [926, 0]
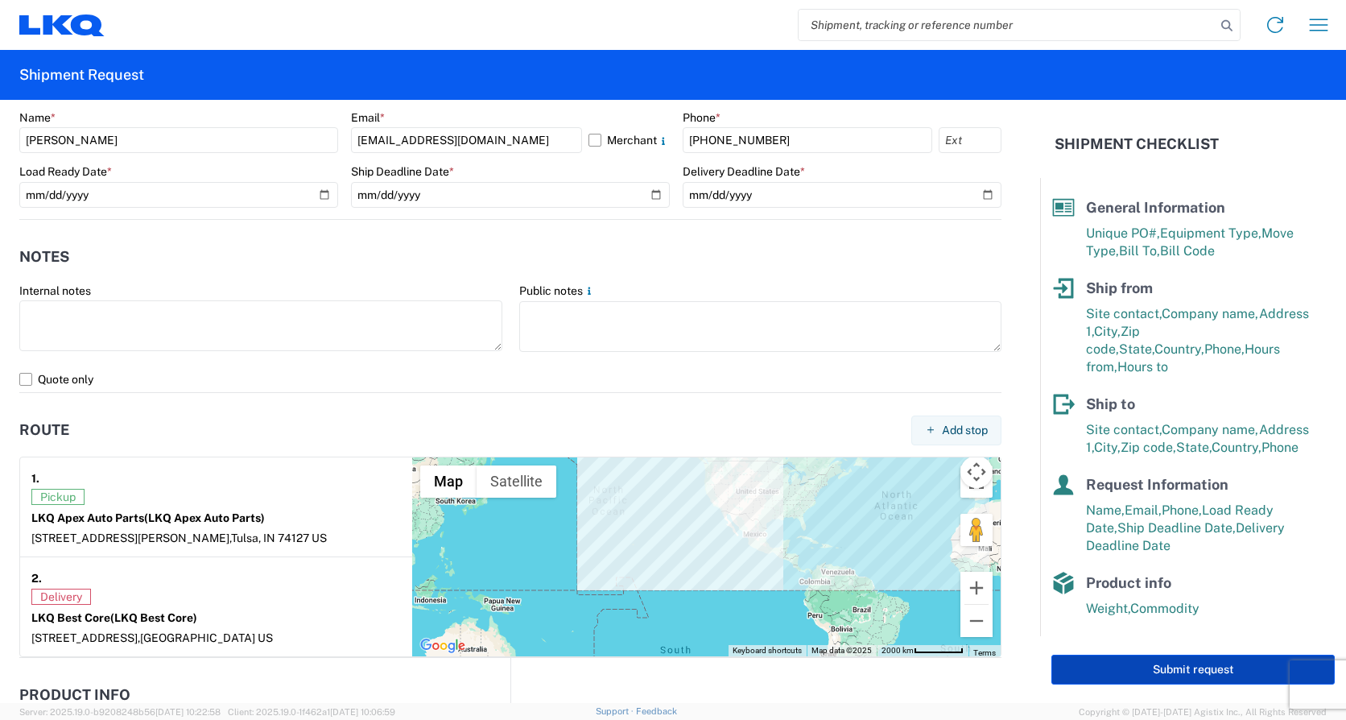
click at [1163, 671] on button "Submit request" at bounding box center [1192, 669] width 283 height 30
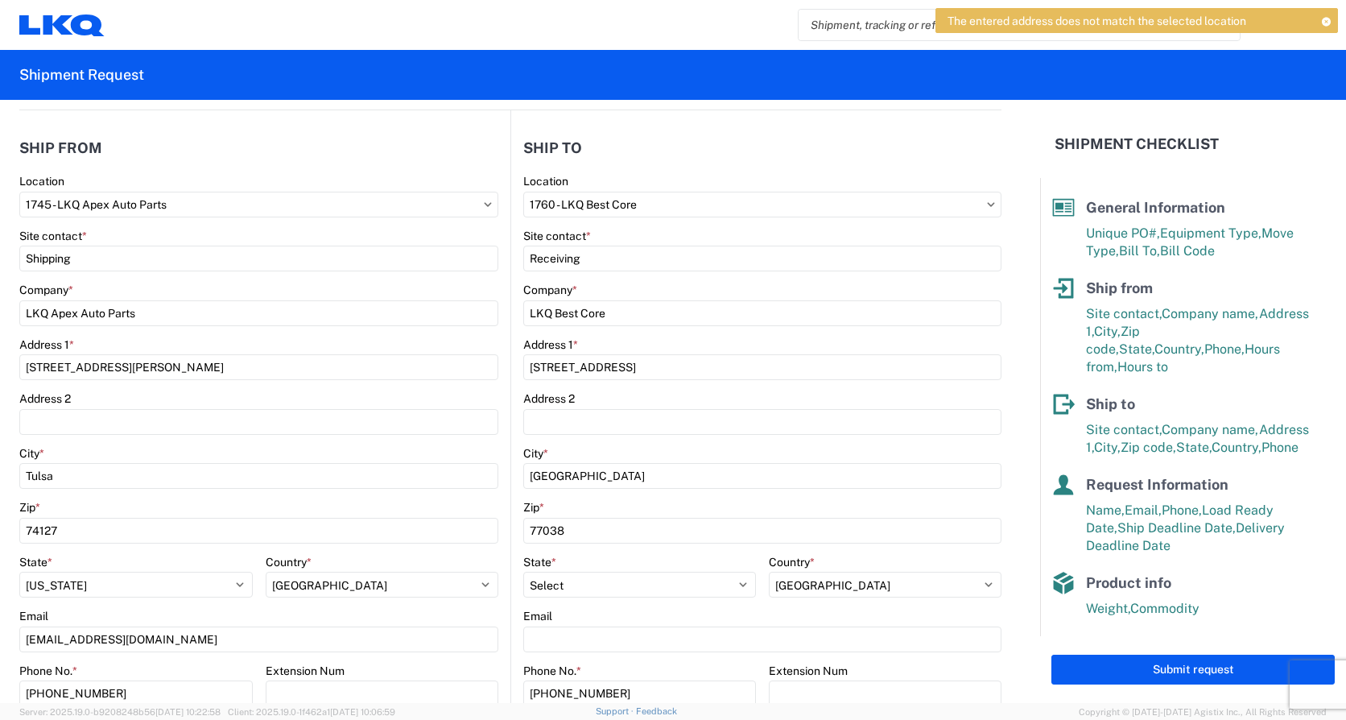
scroll to position [161, 0]
click at [1178, 671] on button "Submit request" at bounding box center [1192, 669] width 283 height 30
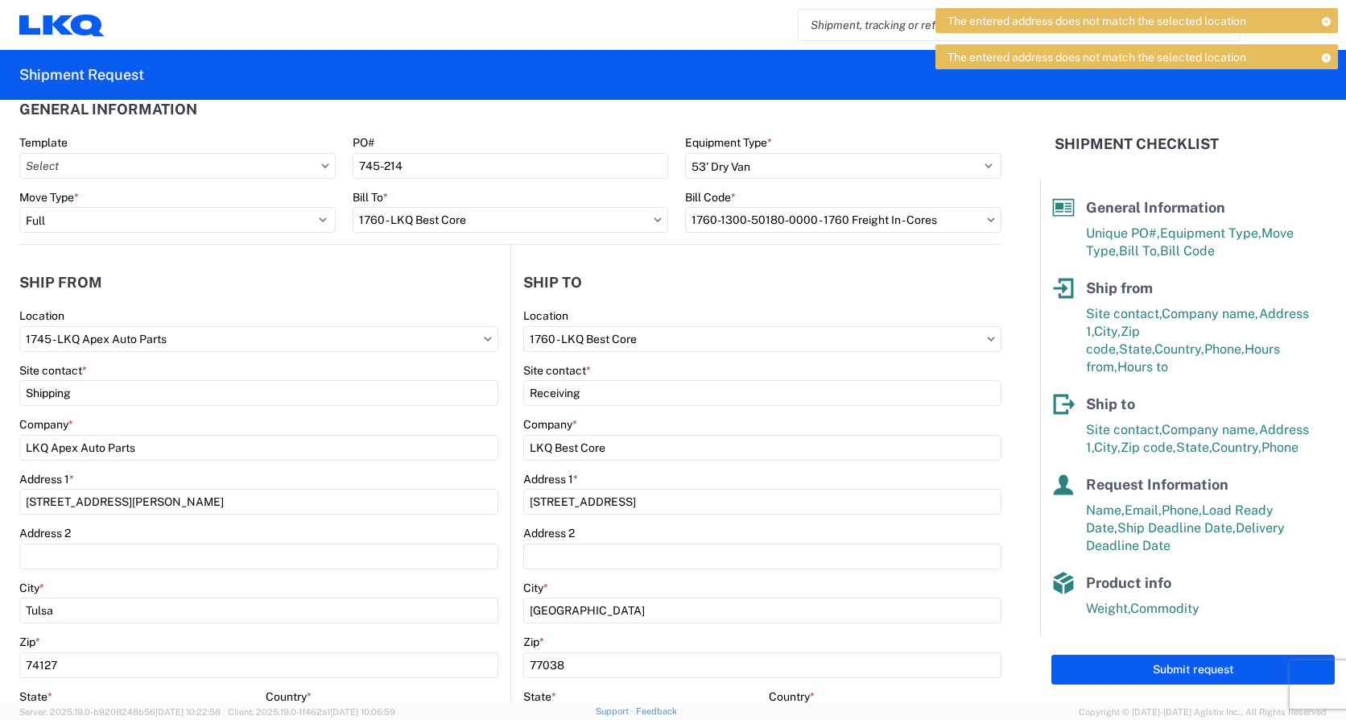
scroll to position [0, 0]
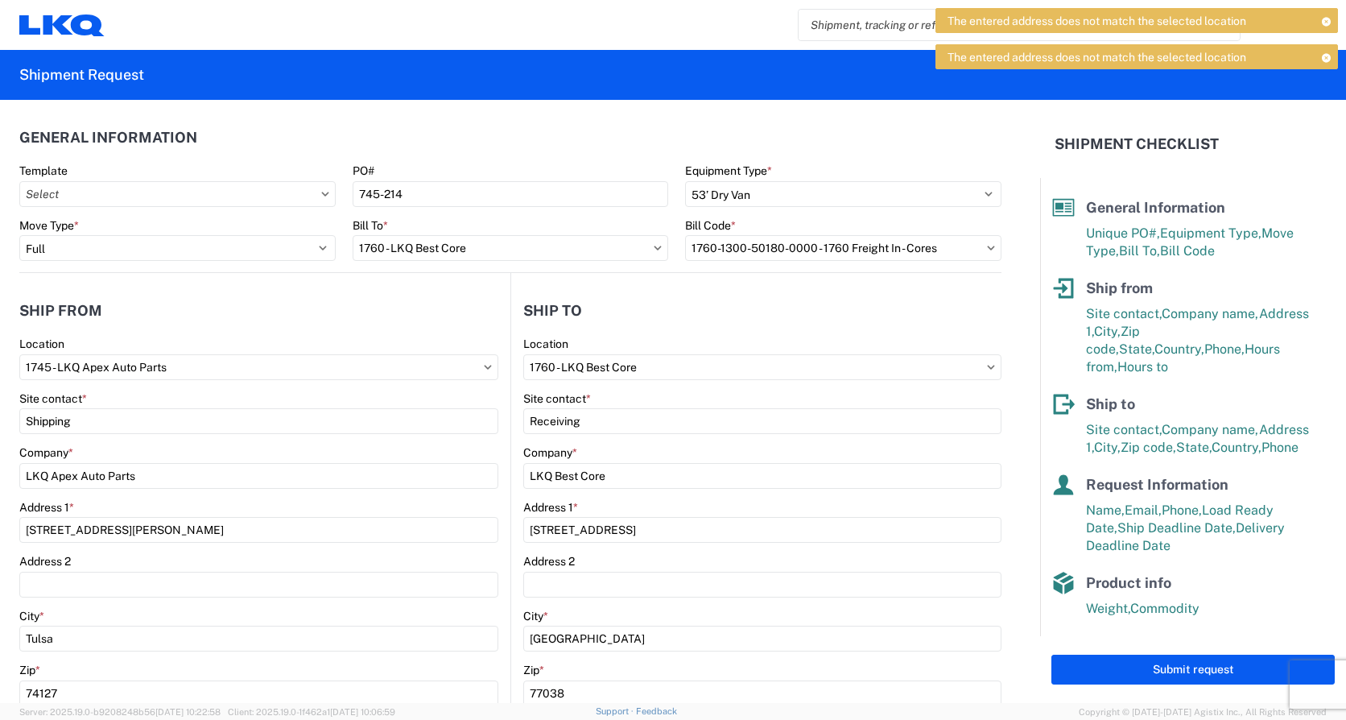
click at [321, 192] on icon at bounding box center [324, 194] width 7 height 4
click at [170, 194] on input "text" at bounding box center [177, 194] width 316 height 26
type input "1745"
click at [116, 260] on div "1745_Tulsa_1760_Houston" at bounding box center [164, 266] width 282 height 26
type input "1745_Tulsa_1760_Houston"
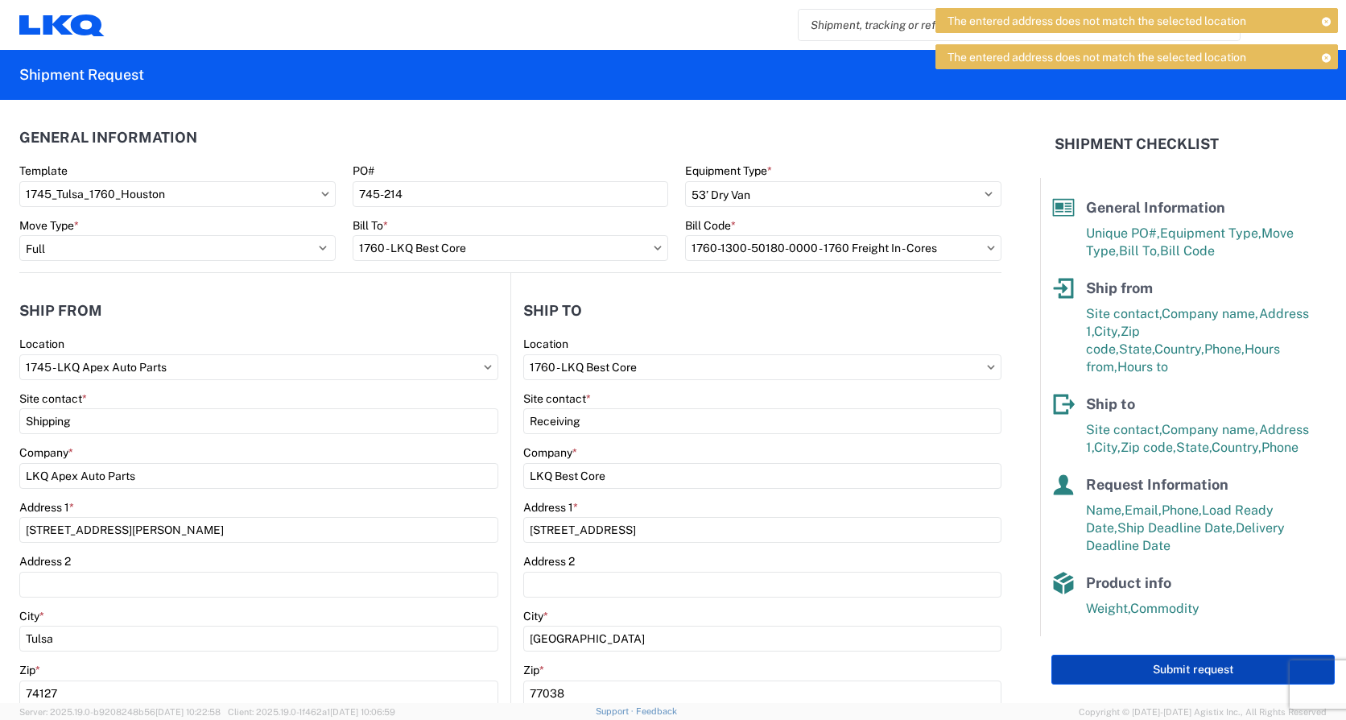
click at [1168, 664] on button "Submit request" at bounding box center [1192, 669] width 283 height 30
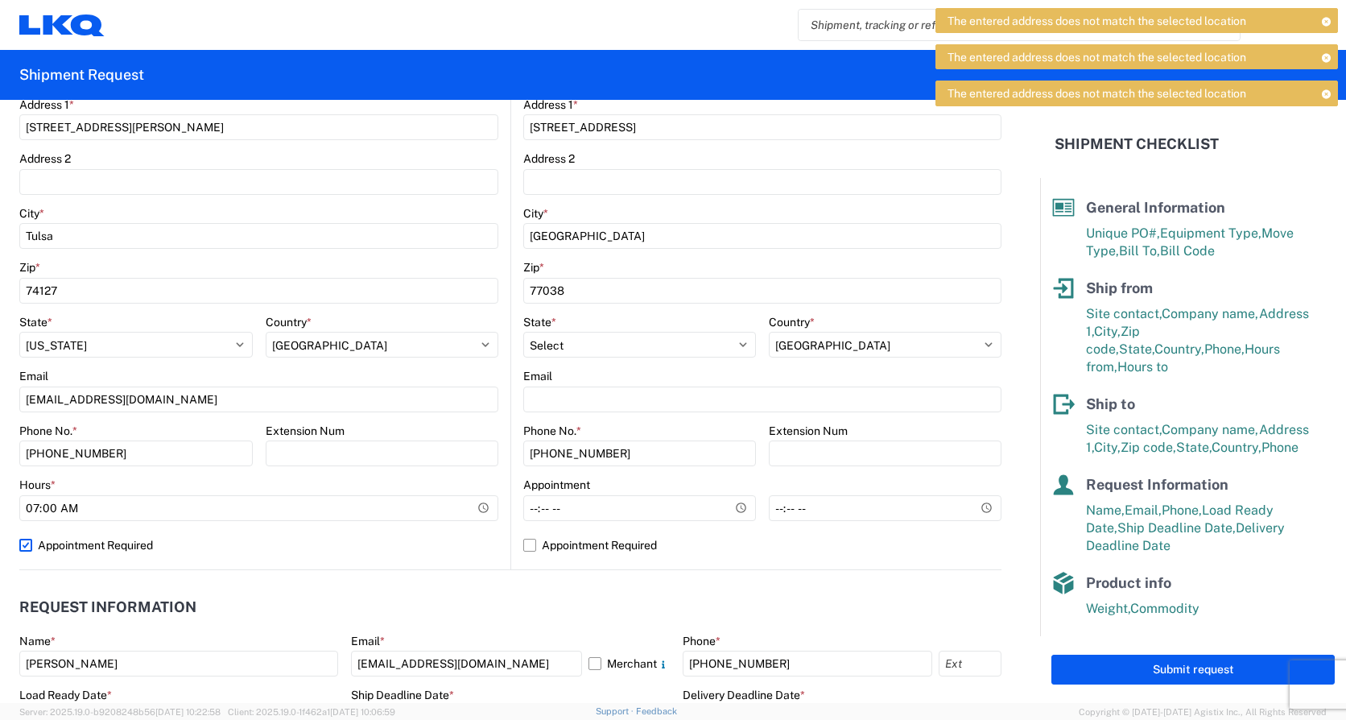
scroll to position [483, 0]
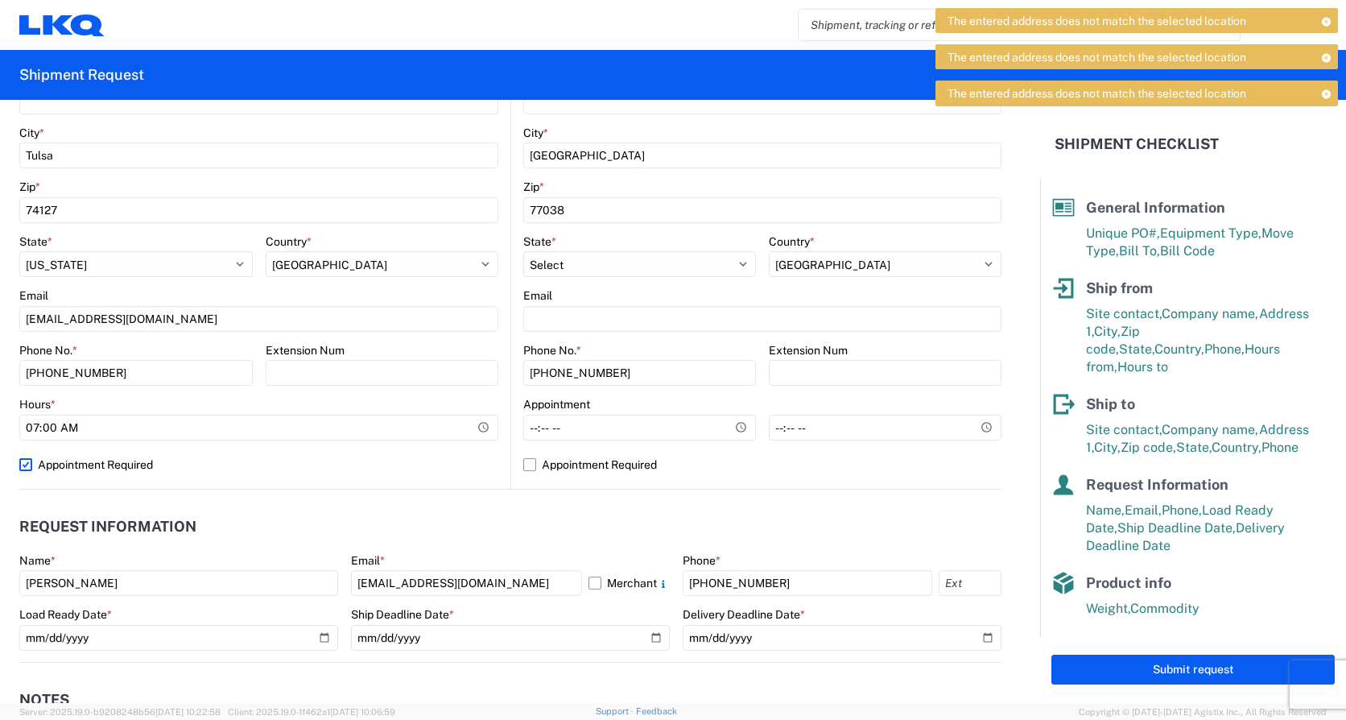
click at [523, 465] on label "Appointment Required" at bounding box center [762, 465] width 478 height 26
click at [0, 0] on input "Appointment Required" at bounding box center [0, 0] width 0 height 0
select select "US"
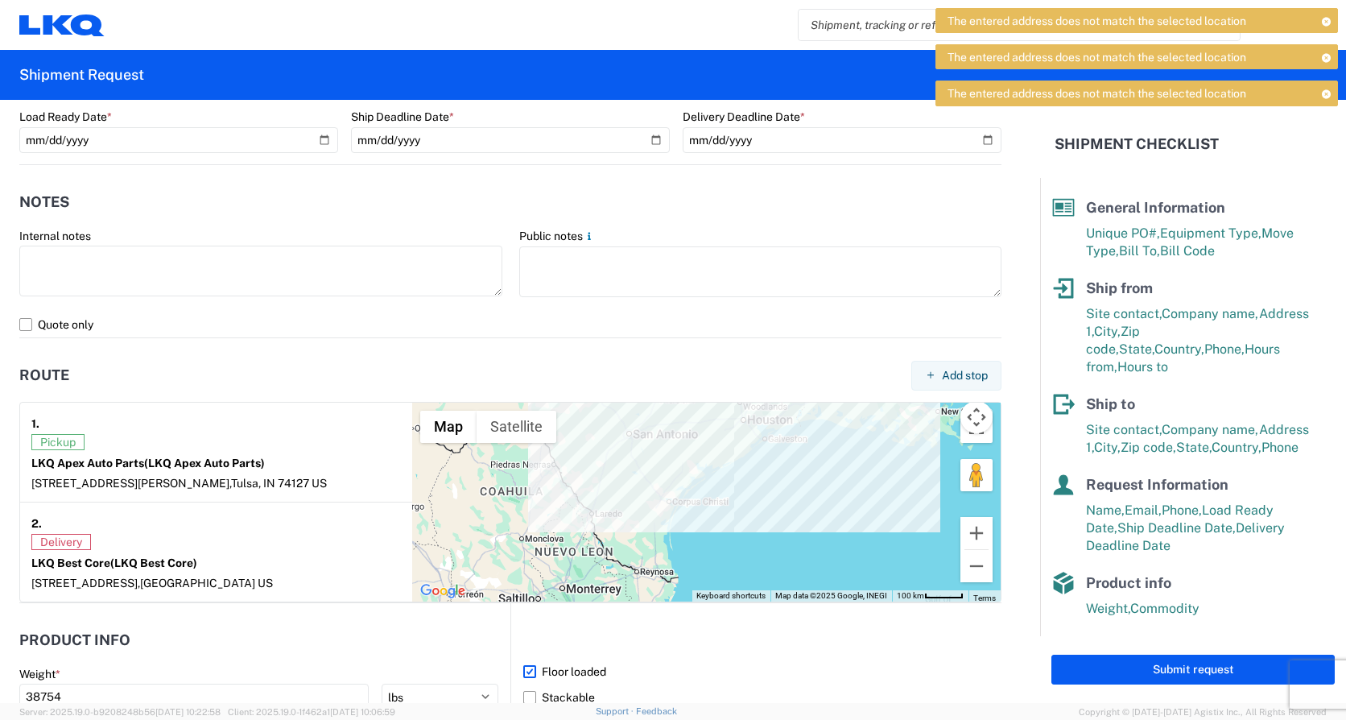
scroll to position [1046, 0]
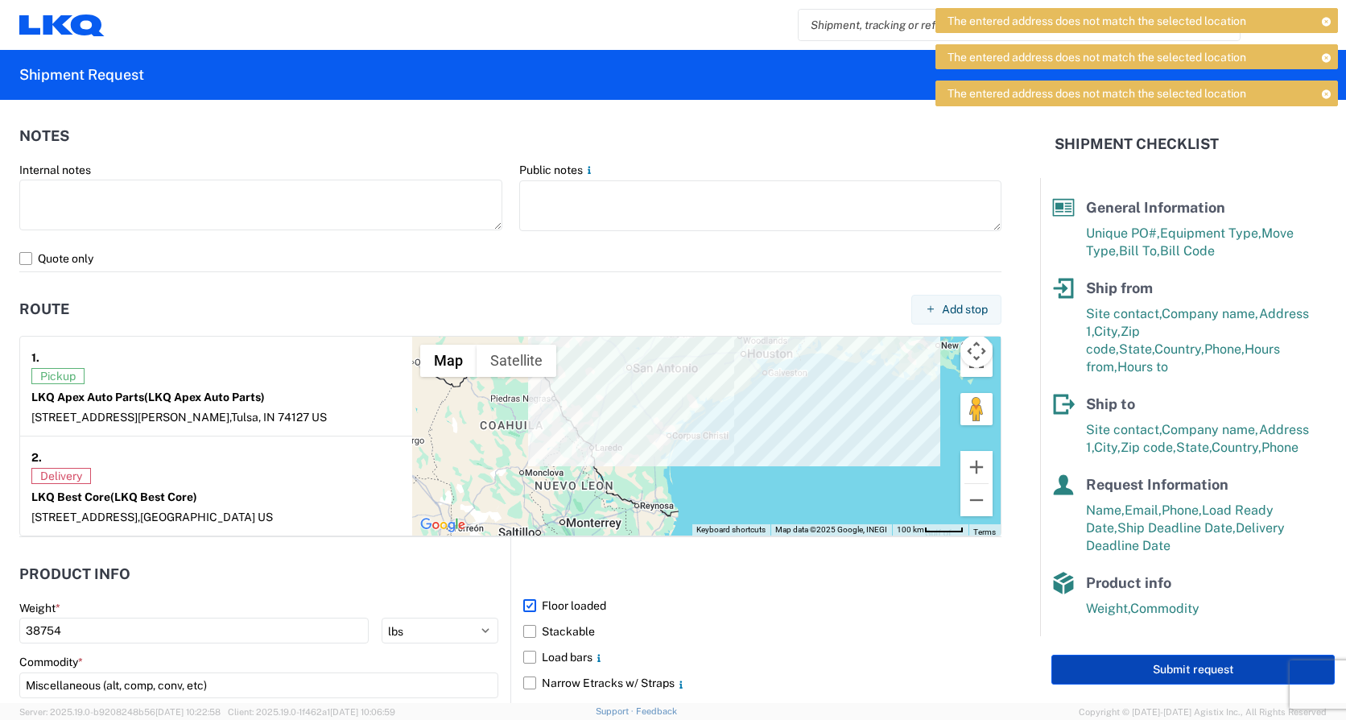
click at [1142, 655] on button "Submit request" at bounding box center [1192, 669] width 283 height 30
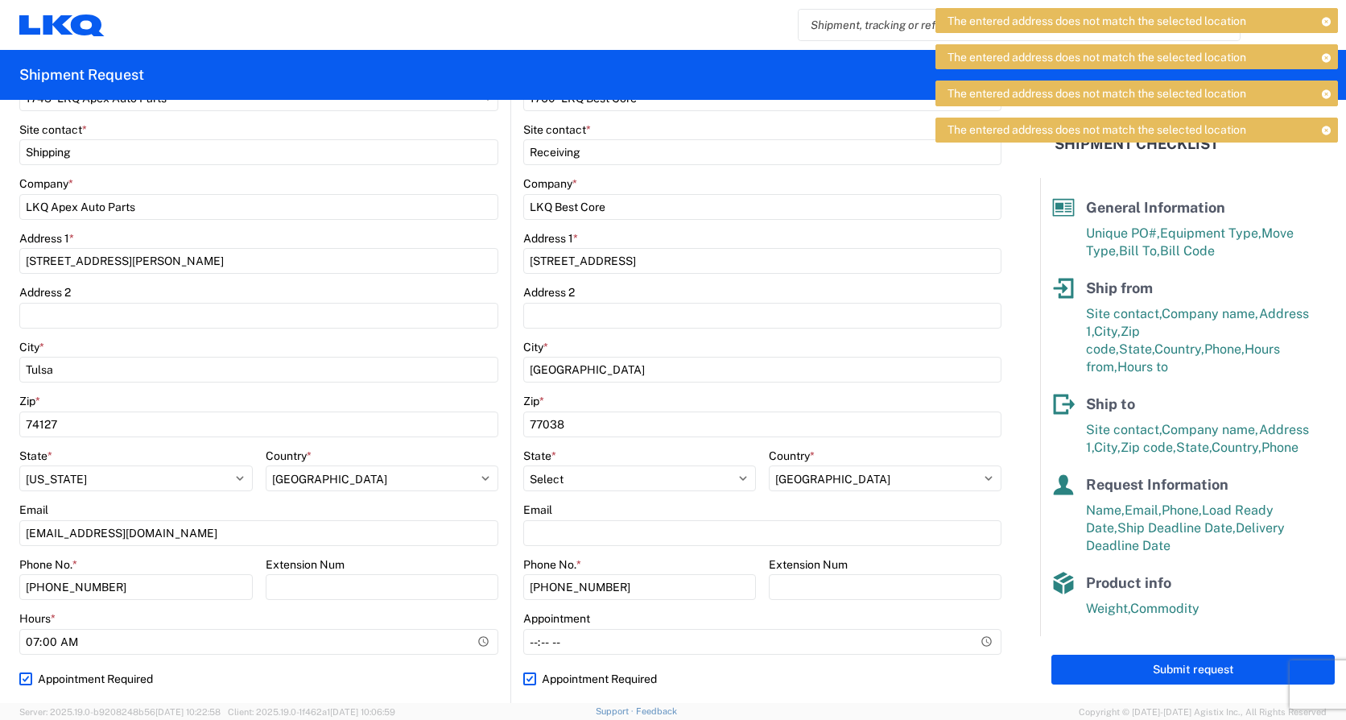
scroll to position [322, 0]
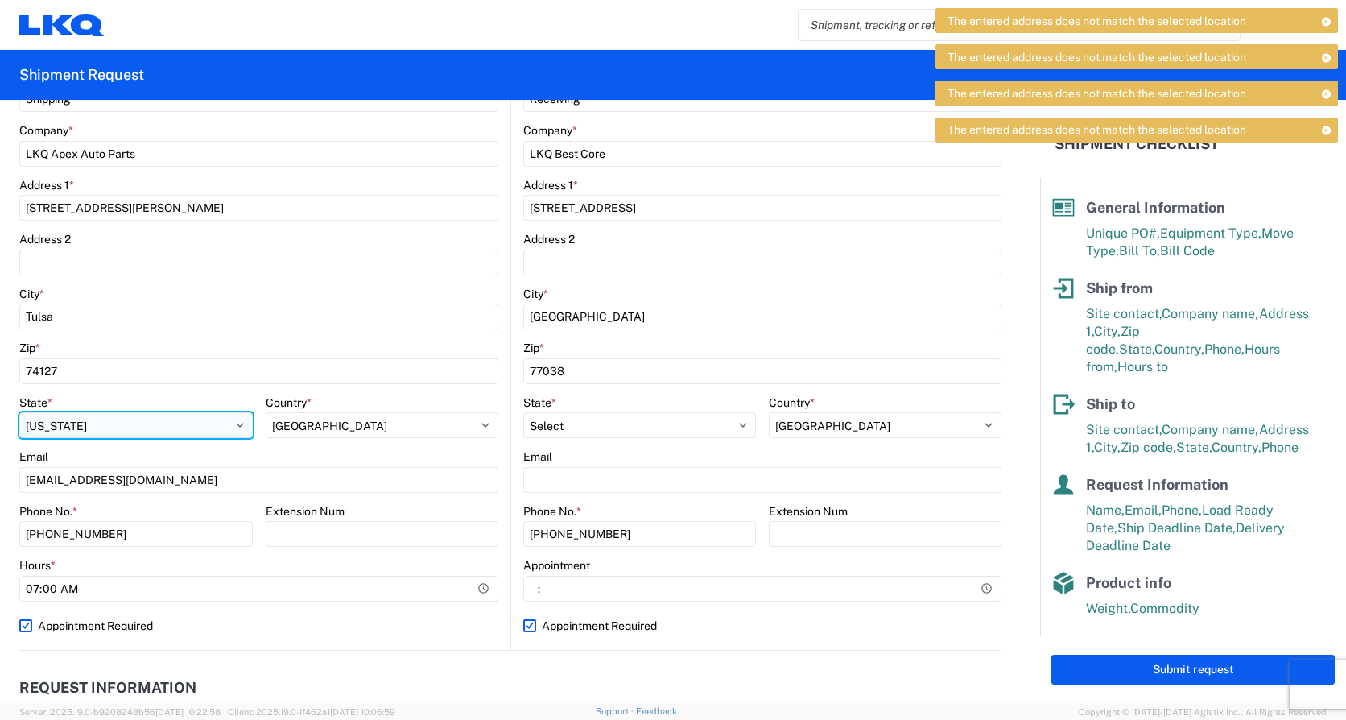
click at [189, 424] on select "Select [US_STATE] [US_STATE] [US_STATE] [US_STATE] Armed Forces Americas Armed …" at bounding box center [135, 425] width 233 height 26
select select "OK"
click at [19, 412] on select "Select [US_STATE] [US_STATE] [US_STATE] [US_STATE] Armed Forces Americas Armed …" at bounding box center [135, 425] width 233 height 26
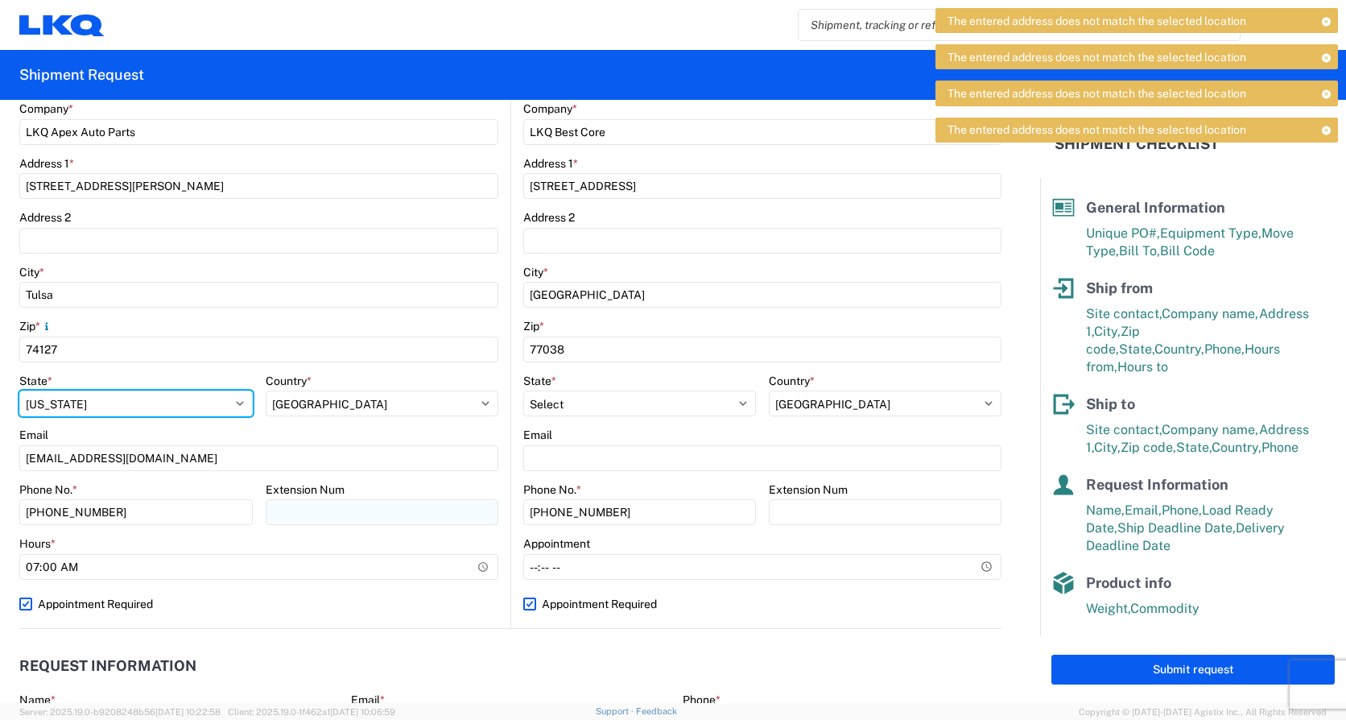
scroll to position [402, 0]
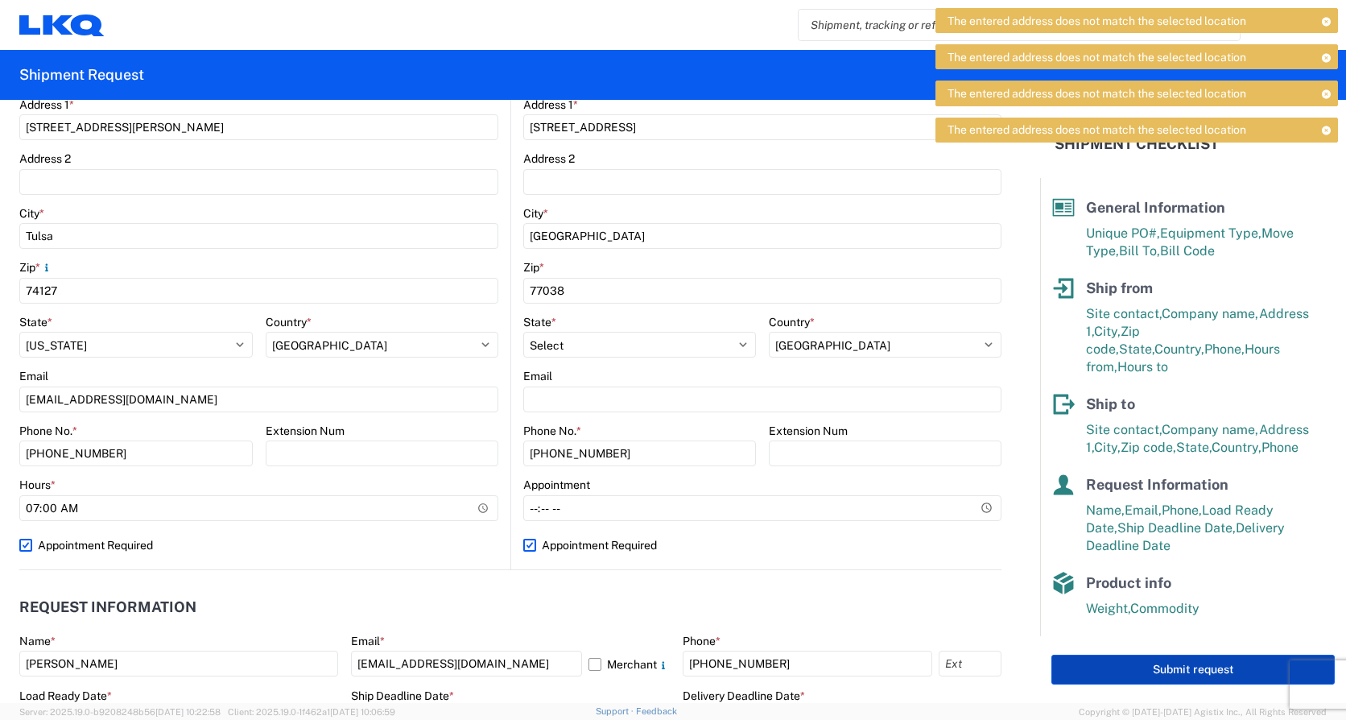
click at [1212, 674] on button "Submit request" at bounding box center [1192, 669] width 283 height 30
